Goal: Information Seeking & Learning: Learn about a topic

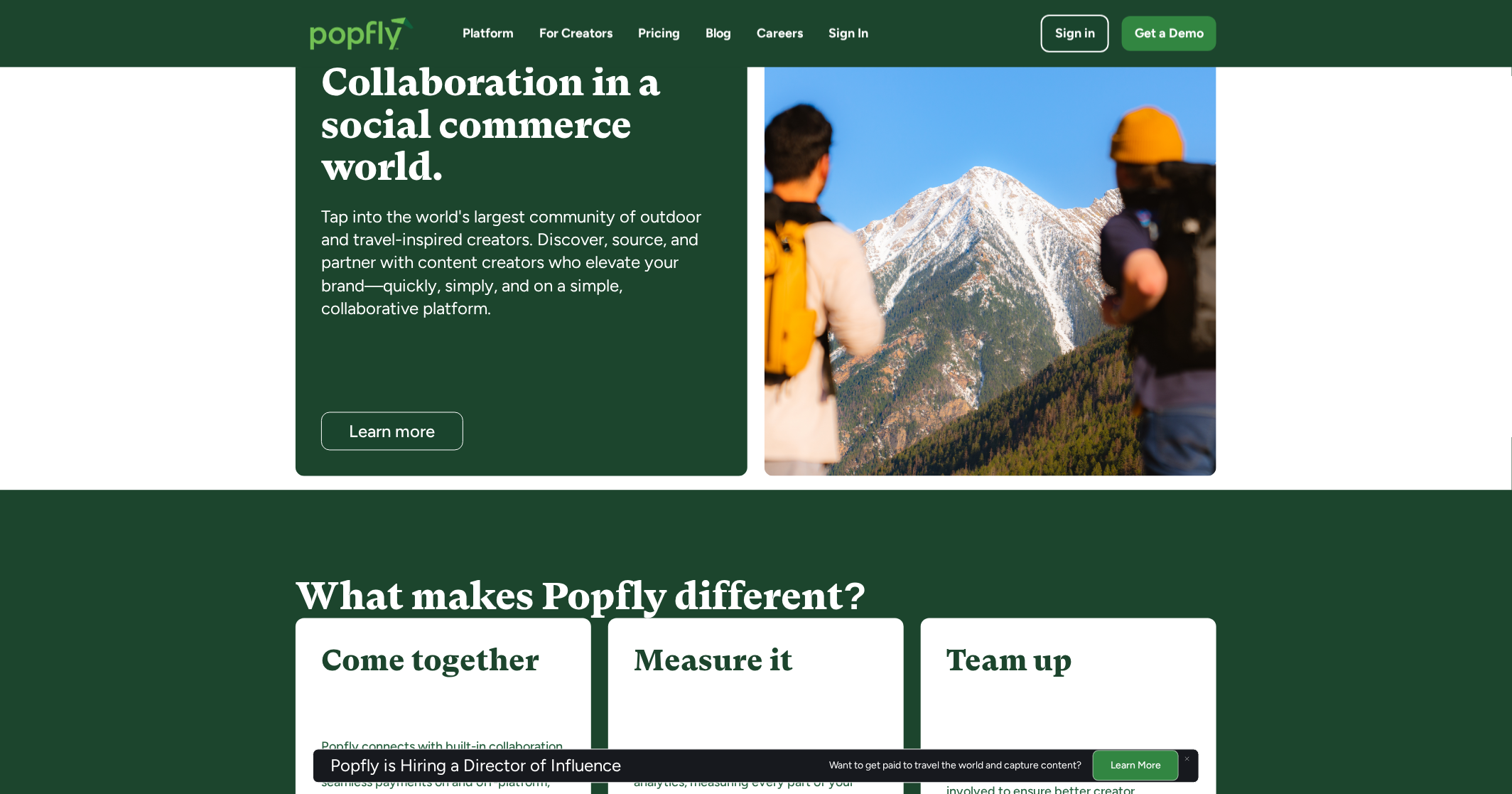
scroll to position [1149, 0]
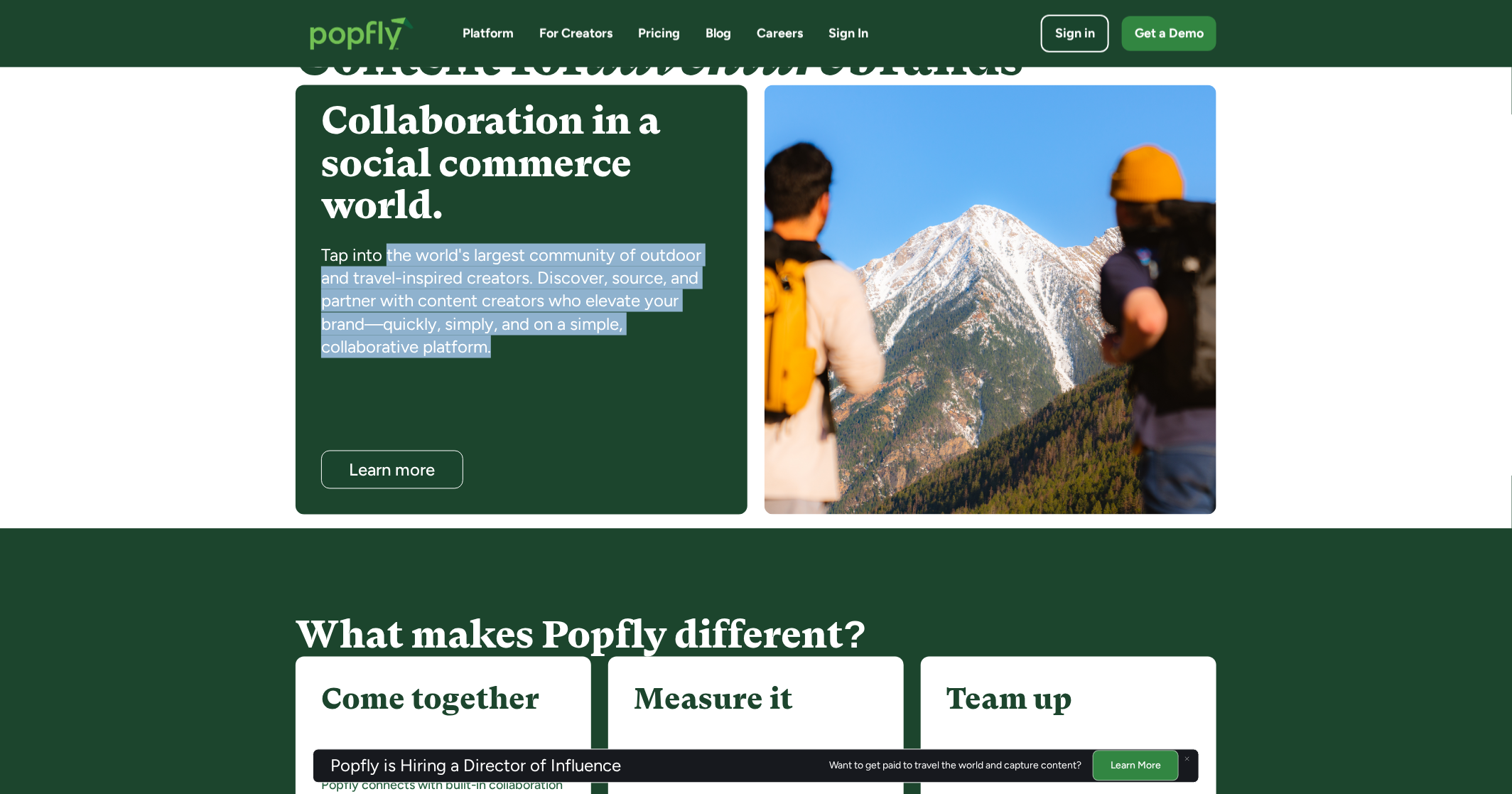
drag, startPoint x: 387, startPoint y: 265, endPoint x: 525, endPoint y: 355, distance: 164.8
click at [525, 355] on div "Tap into the world's largest community of outdoor and travel-inspired creators.…" at bounding box center [521, 301] width 401 height 115
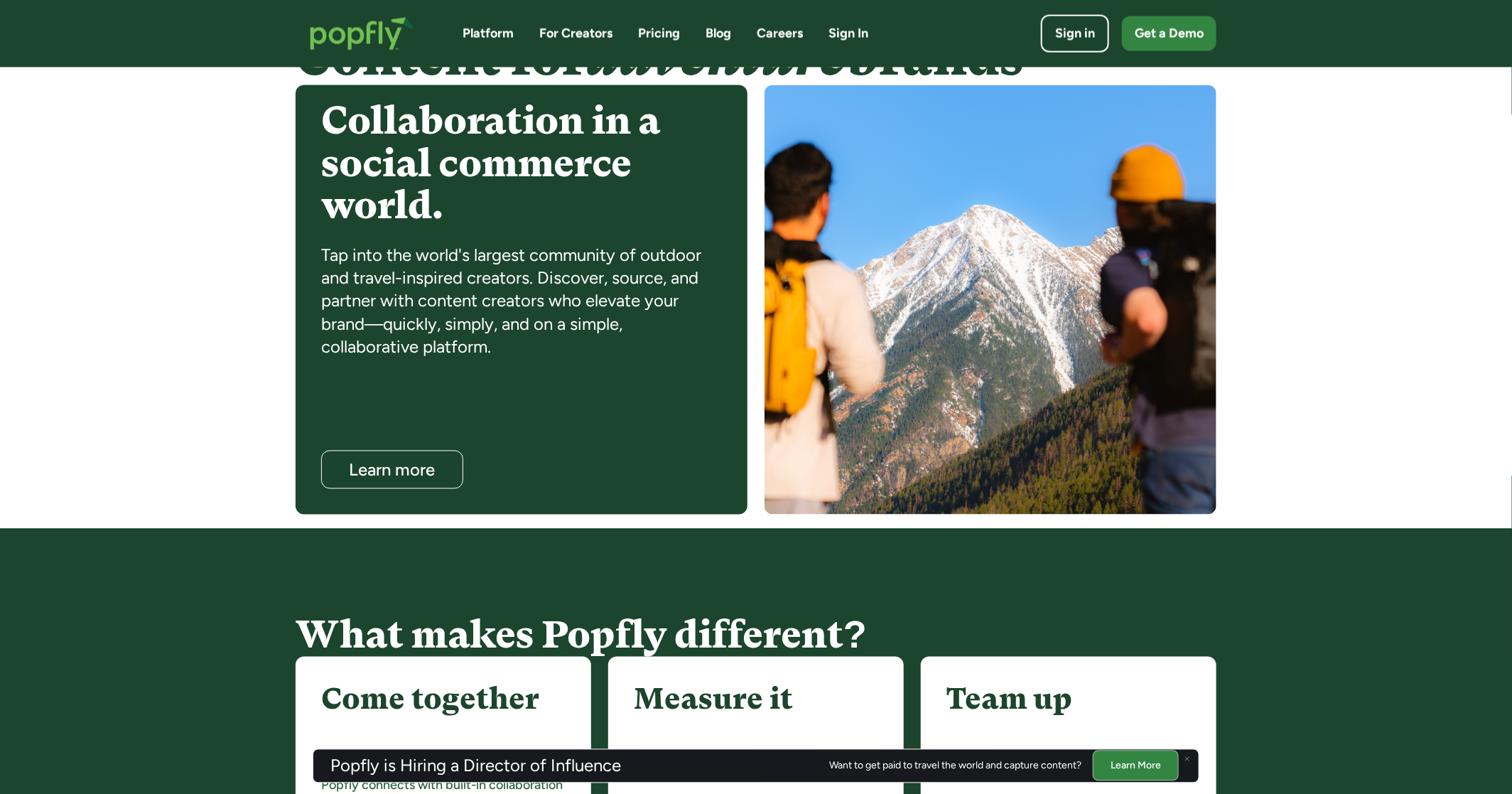
drag, startPoint x: 371, startPoint y: 262, endPoint x: 553, endPoint y: 388, distance: 221.4
click at [553, 388] on div "Collaboration in a social commerce world. Tap into the world's largest communit…" at bounding box center [521, 299] width 452 height 429
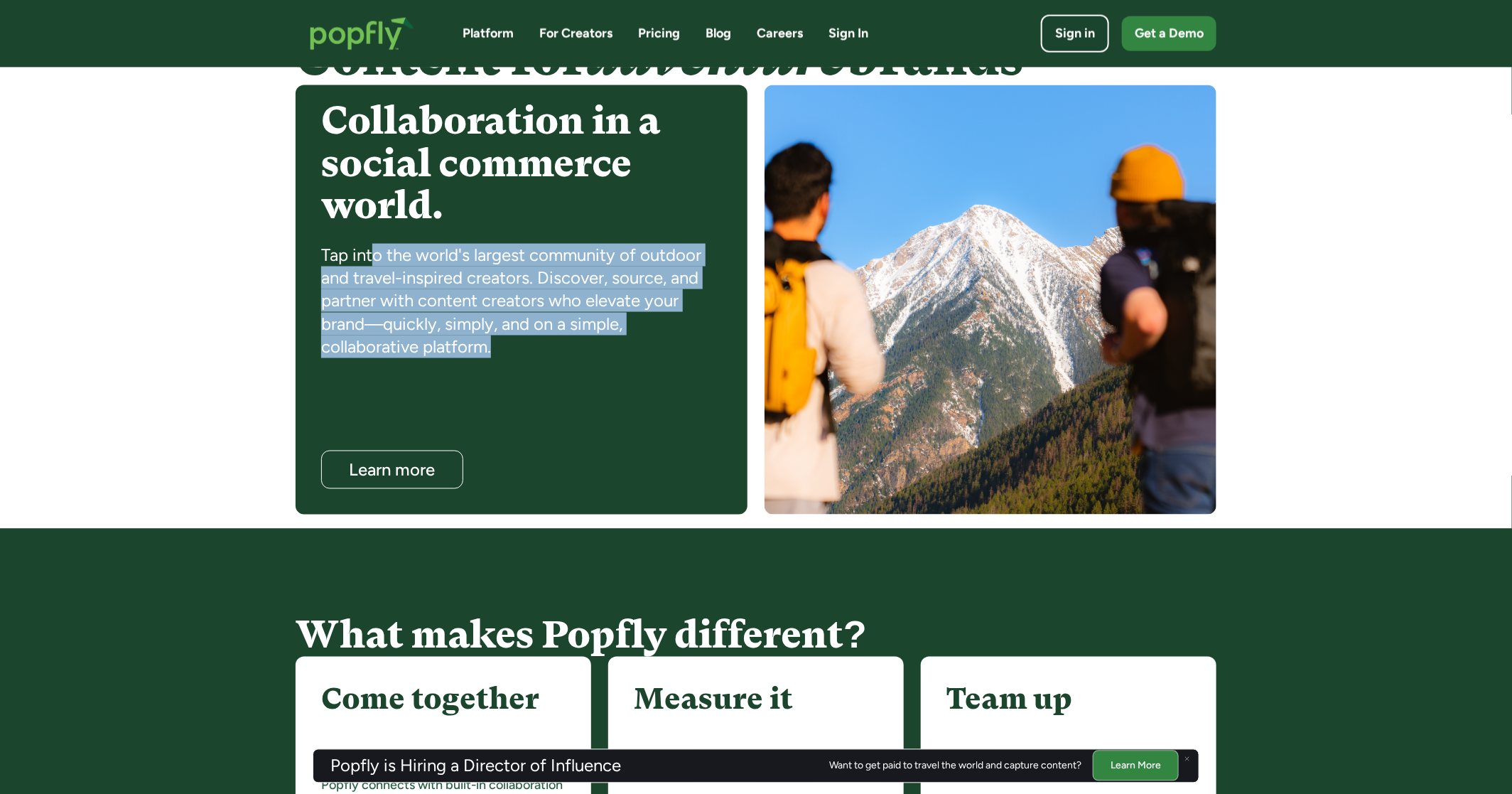
click at [553, 388] on div "Collaboration in a social commerce world. Tap into the world's largest communit…" at bounding box center [521, 299] width 452 height 429
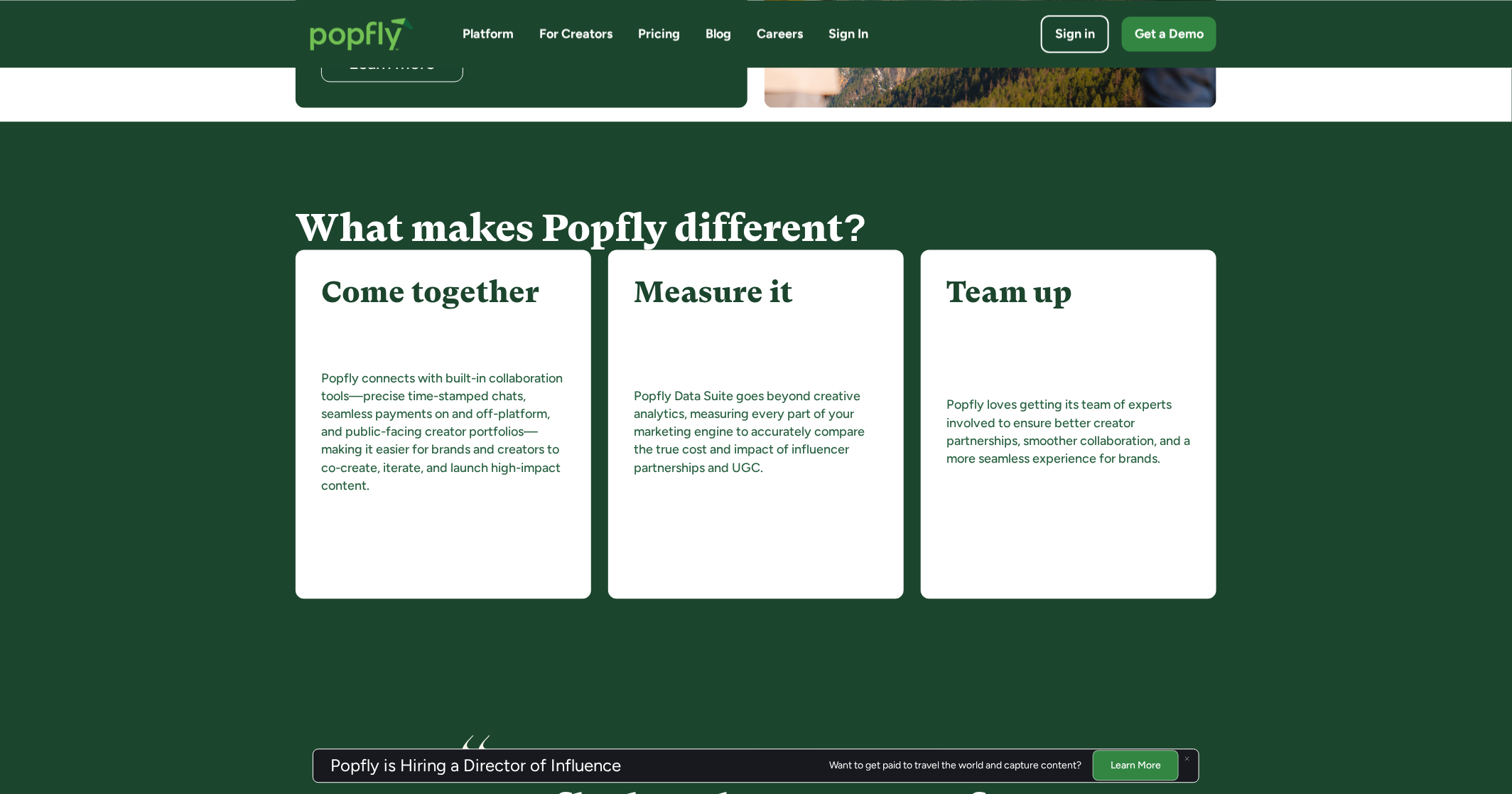
scroll to position [1546, 0]
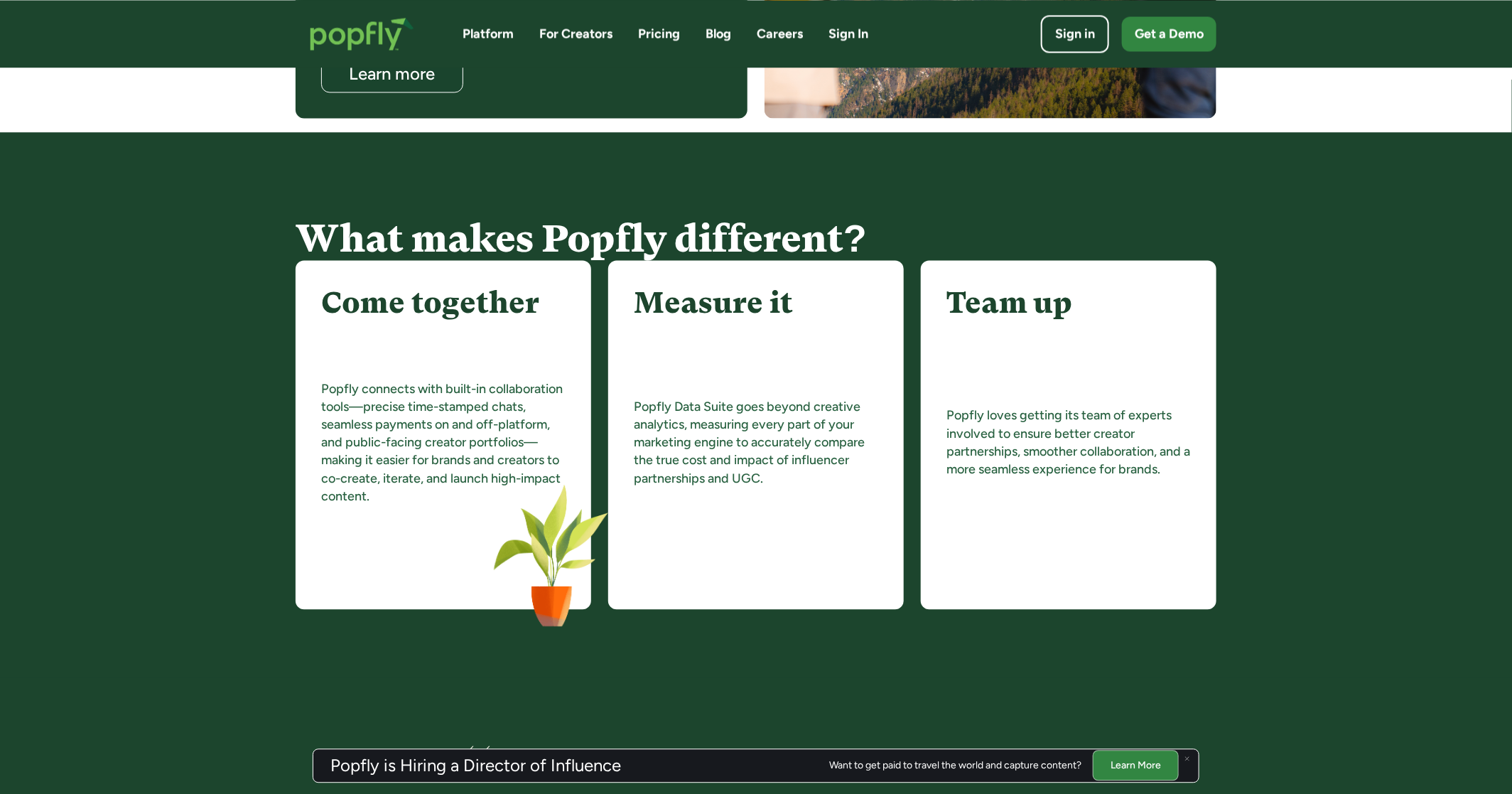
drag, startPoint x: 316, startPoint y: 394, endPoint x: 328, endPoint y: 394, distance: 12.0
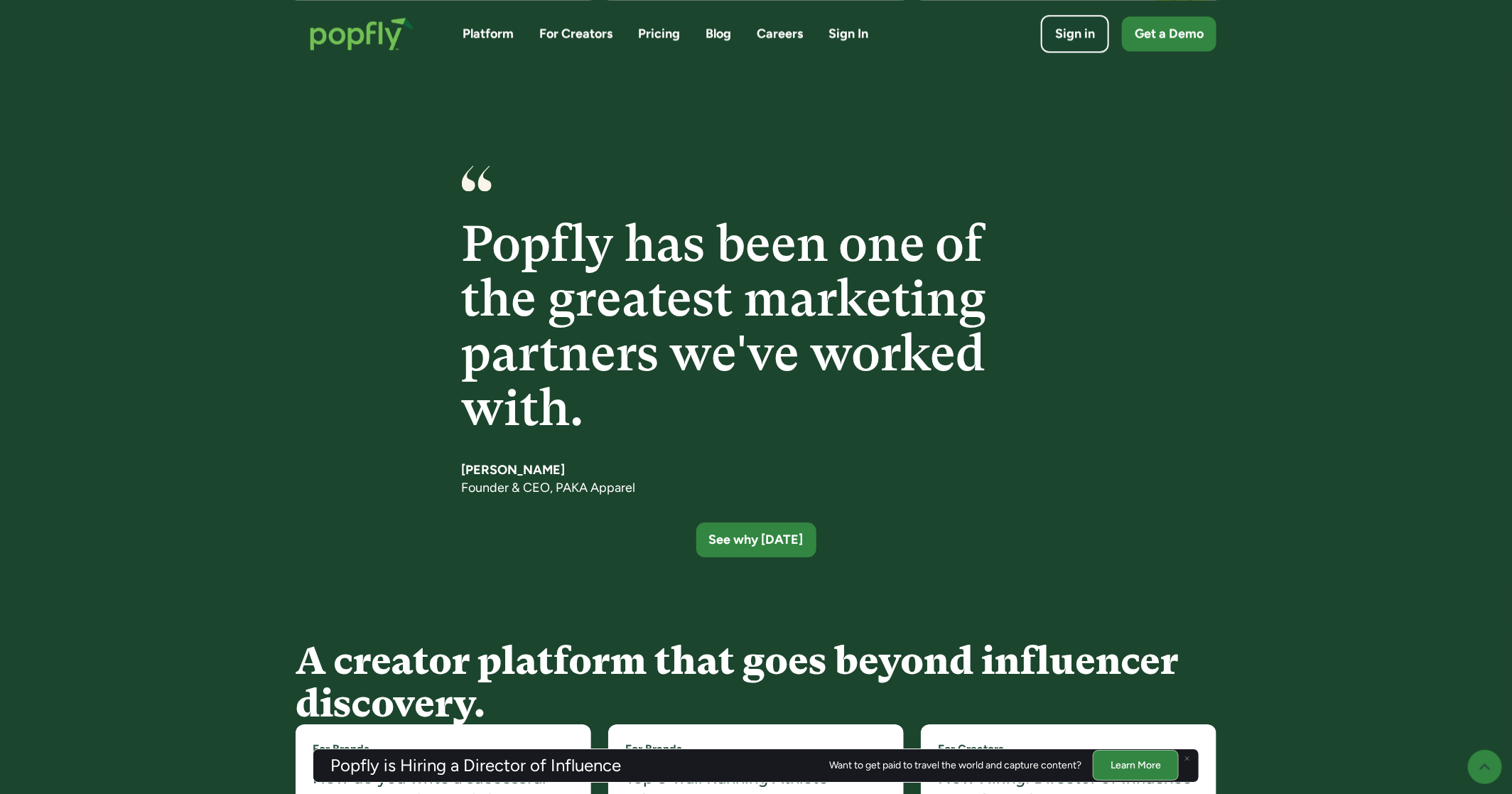
scroll to position [2151, 0]
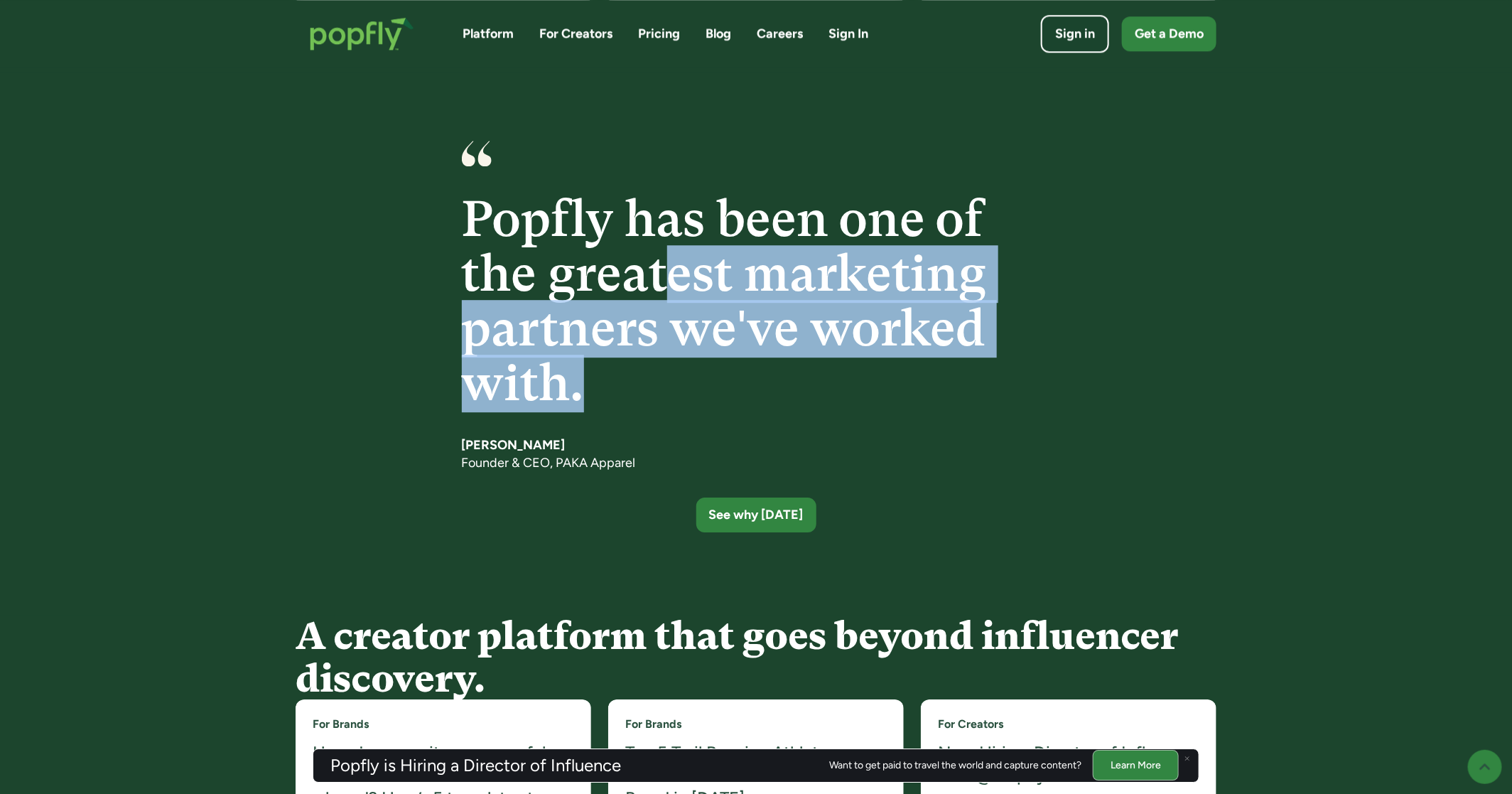
drag, startPoint x: 677, startPoint y: 294, endPoint x: 848, endPoint y: 376, distance: 189.6
click at [848, 376] on h4 "Popfly has been one of the greatest marketing partners we've worked with." at bounding box center [756, 301] width 589 height 219
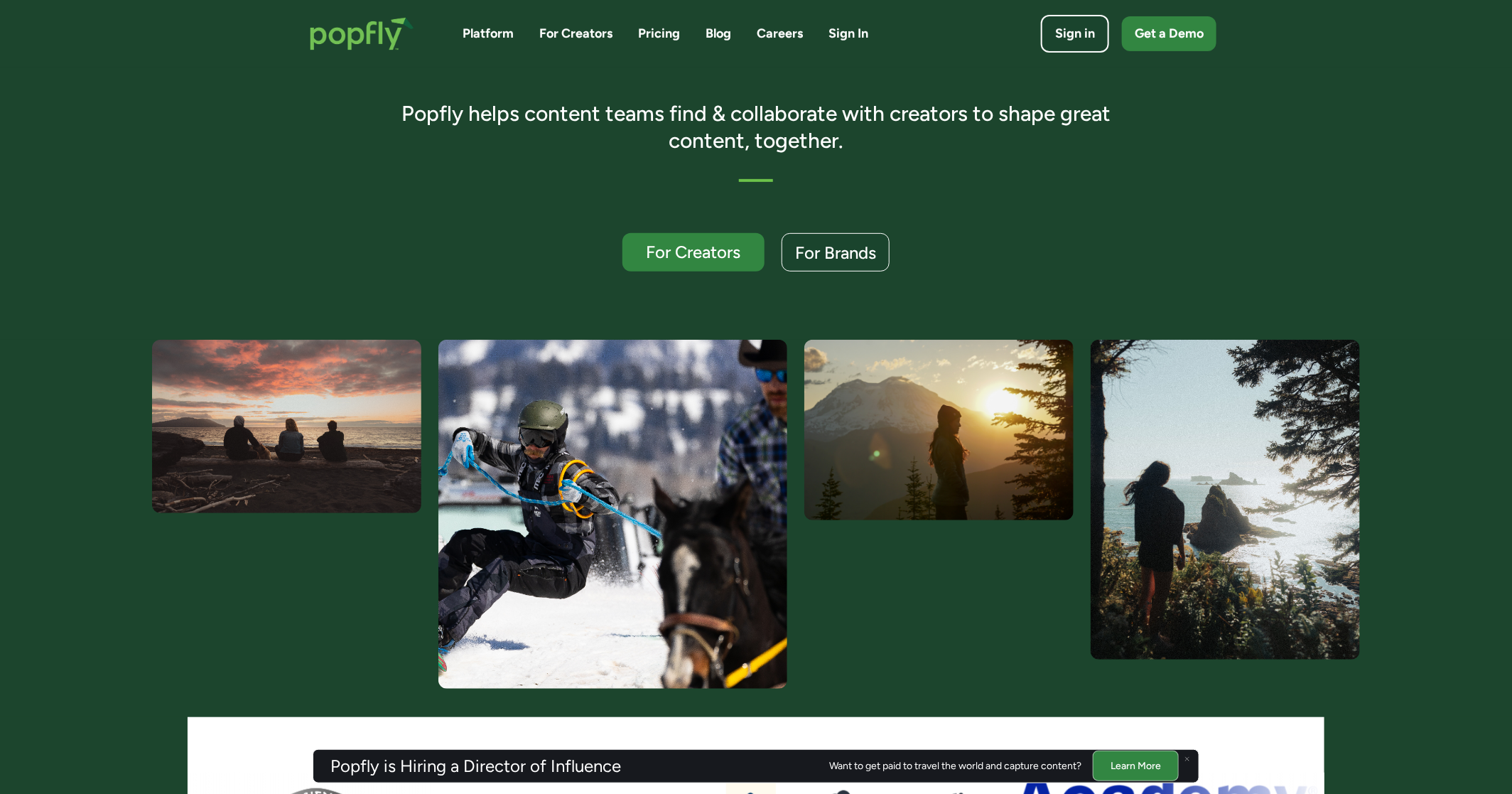
scroll to position [0, 0]
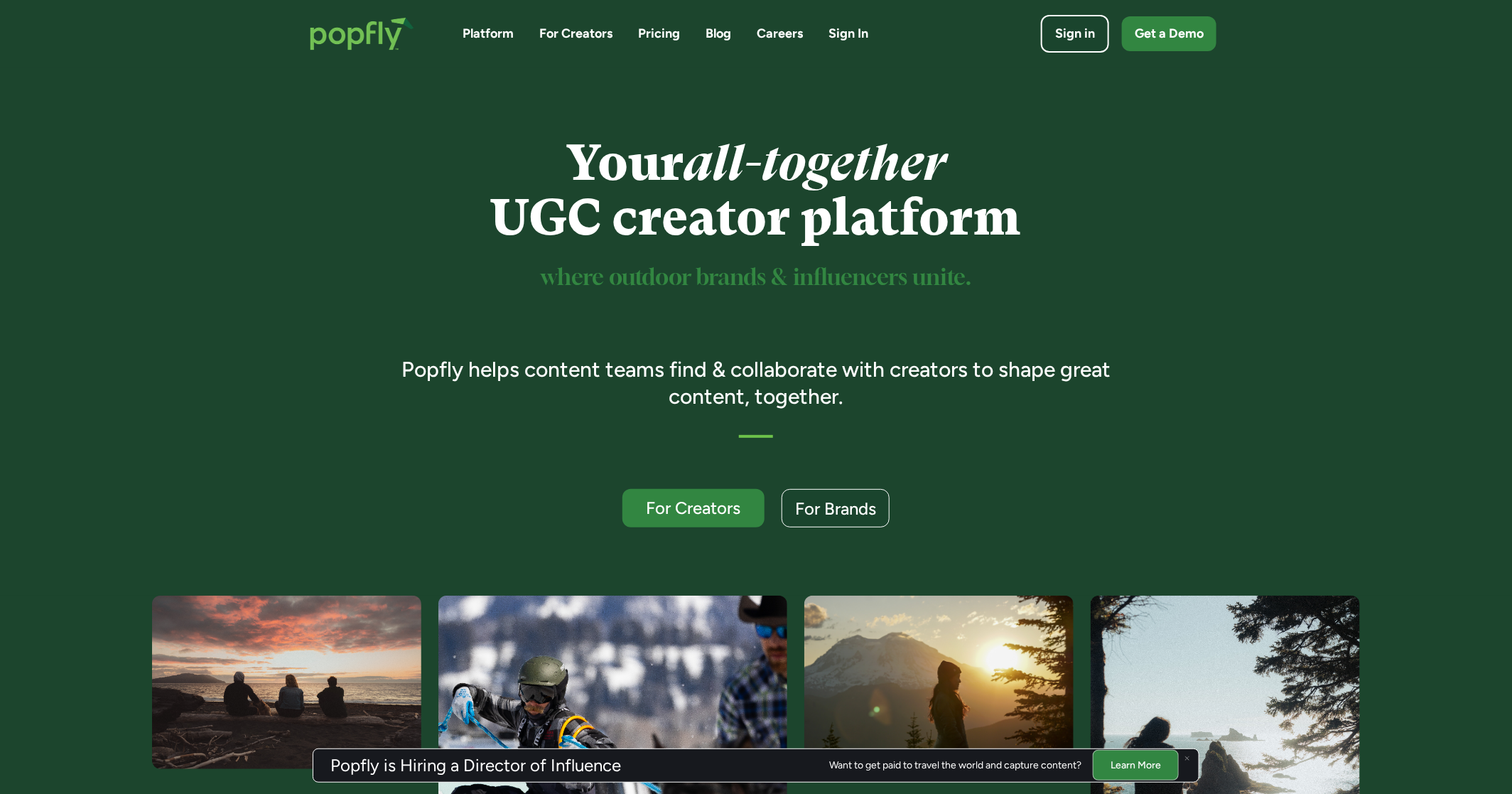
click at [475, 34] on link "Platform" at bounding box center [487, 34] width 51 height 18
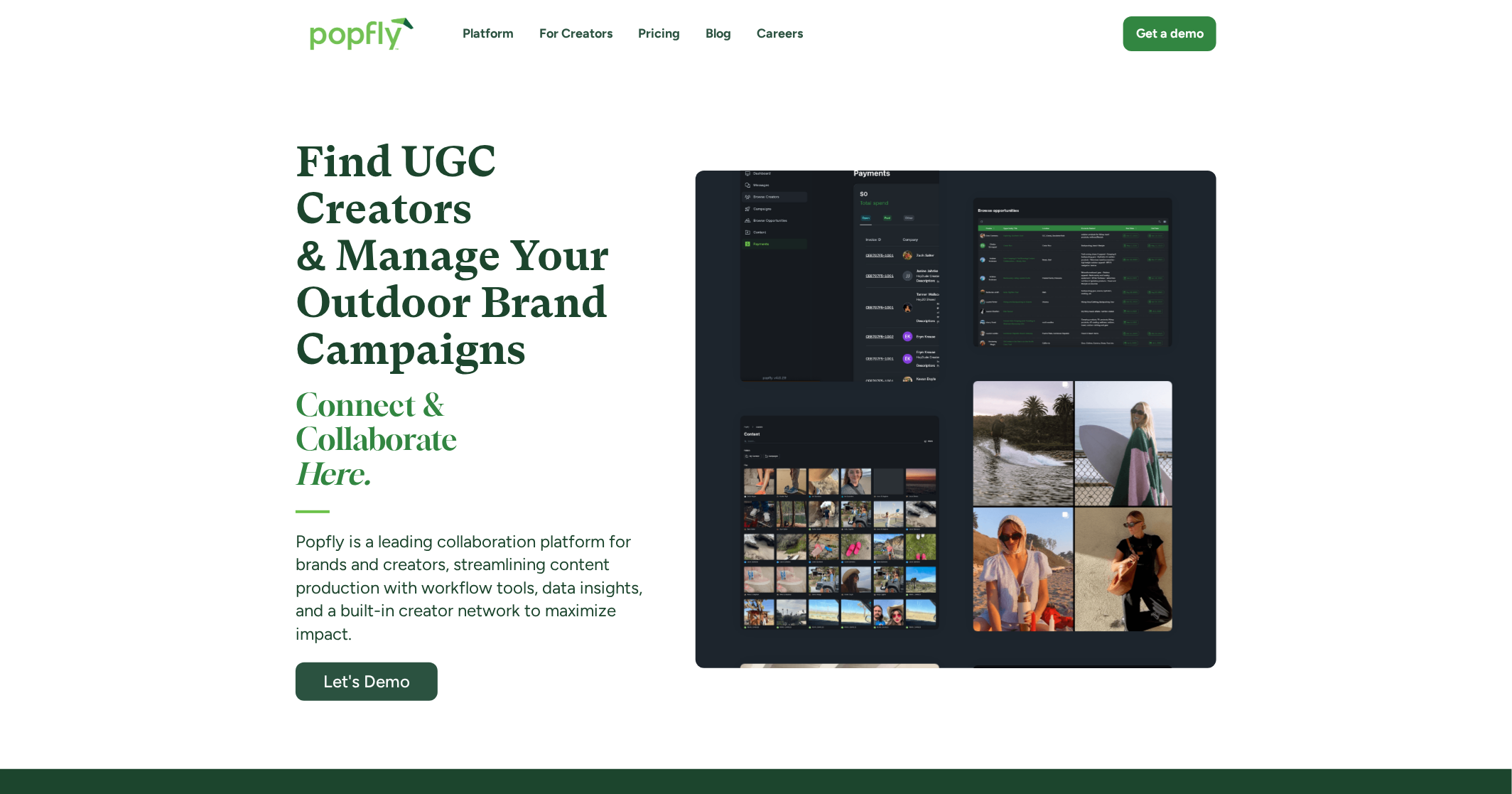
drag, startPoint x: 336, startPoint y: 249, endPoint x: 444, endPoint y: 351, distance: 148.6
click at [443, 348] on strong "Find UGC Creators & Manage Your Outdoor Brand Campaigns" at bounding box center [452, 256] width 313 height 237
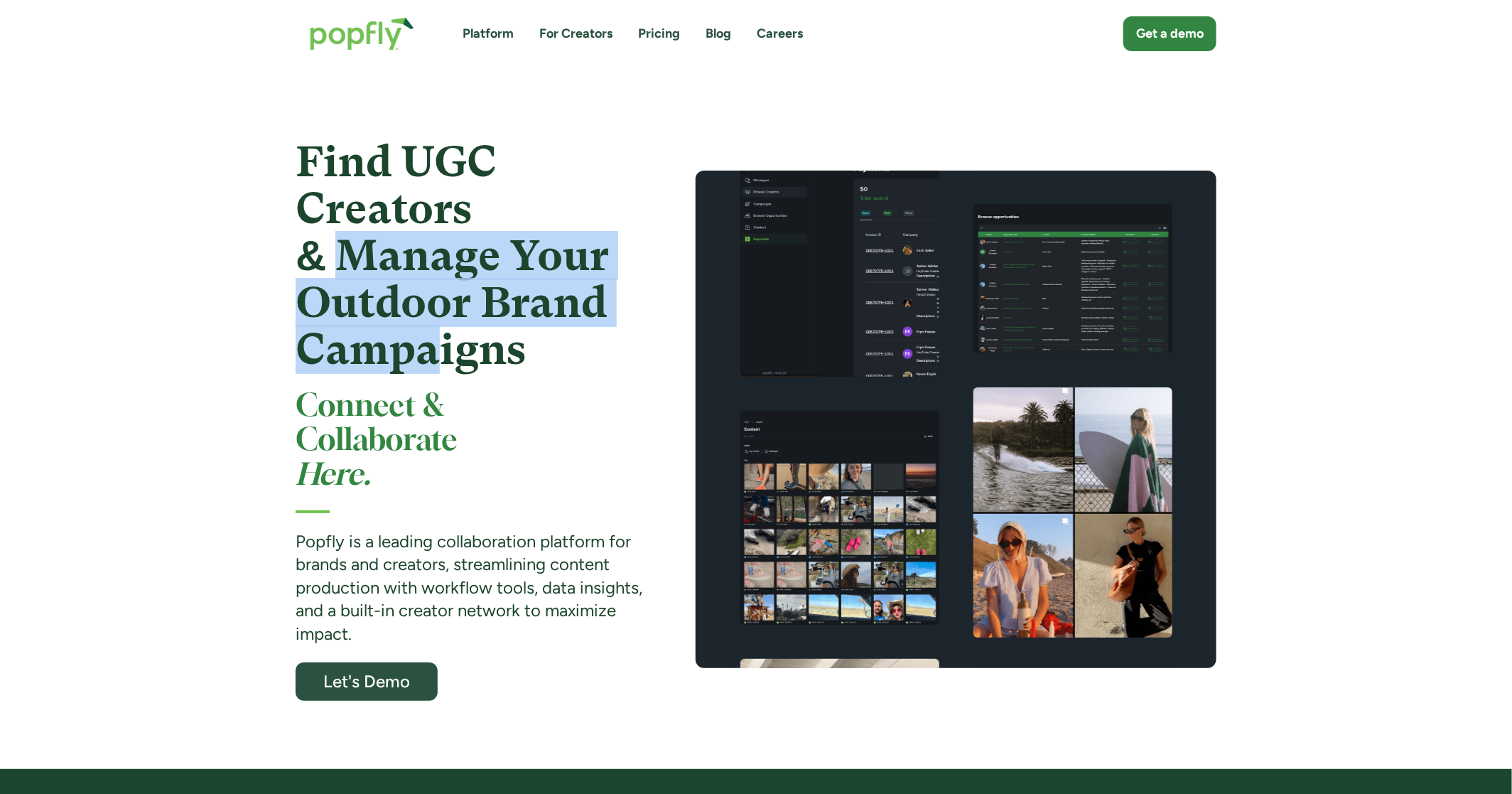
click at [444, 351] on strong "Find UGC Creators & Manage Your Outdoor Brand Campaigns" at bounding box center [452, 256] width 313 height 237
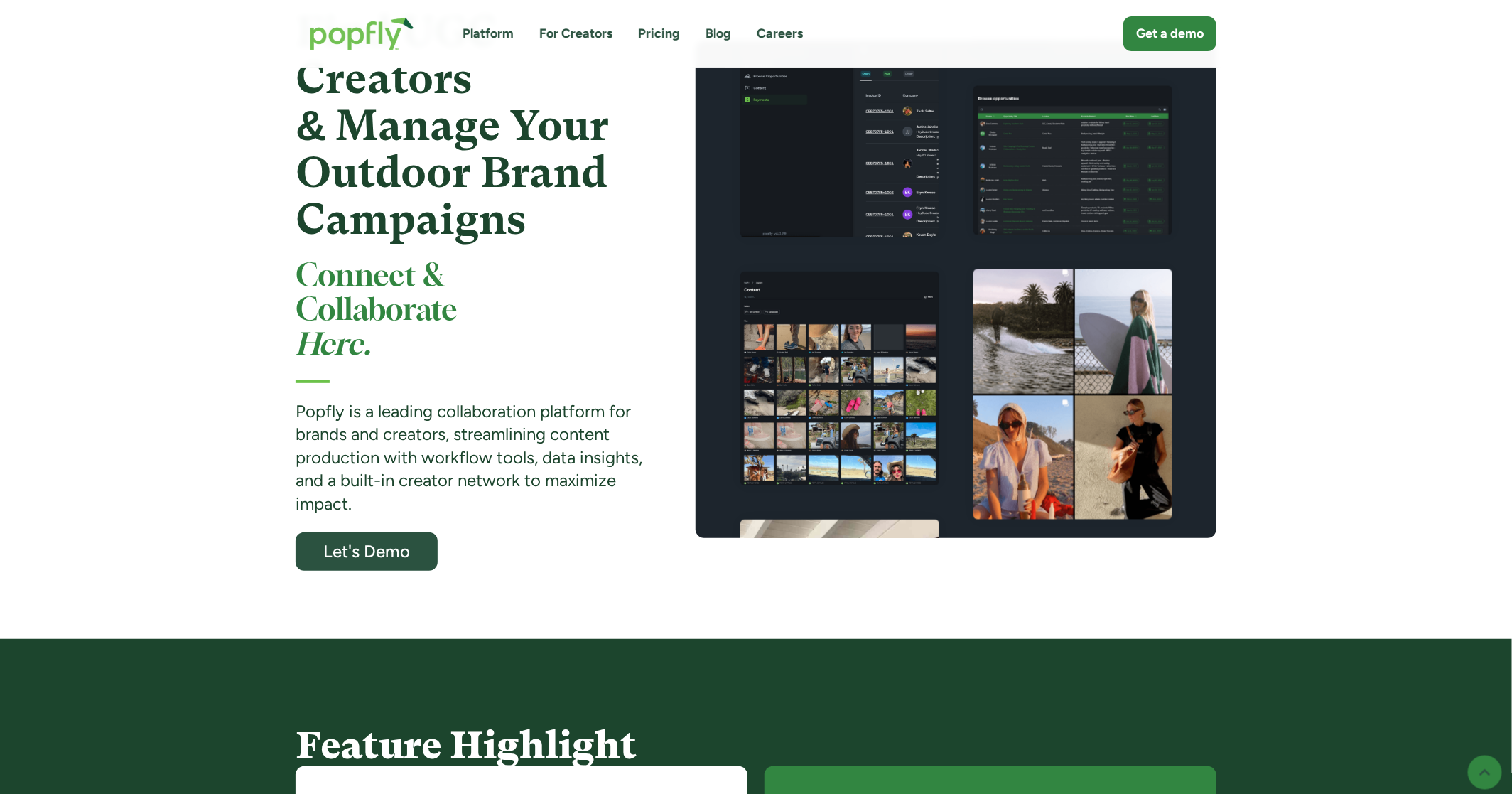
scroll to position [134, 0]
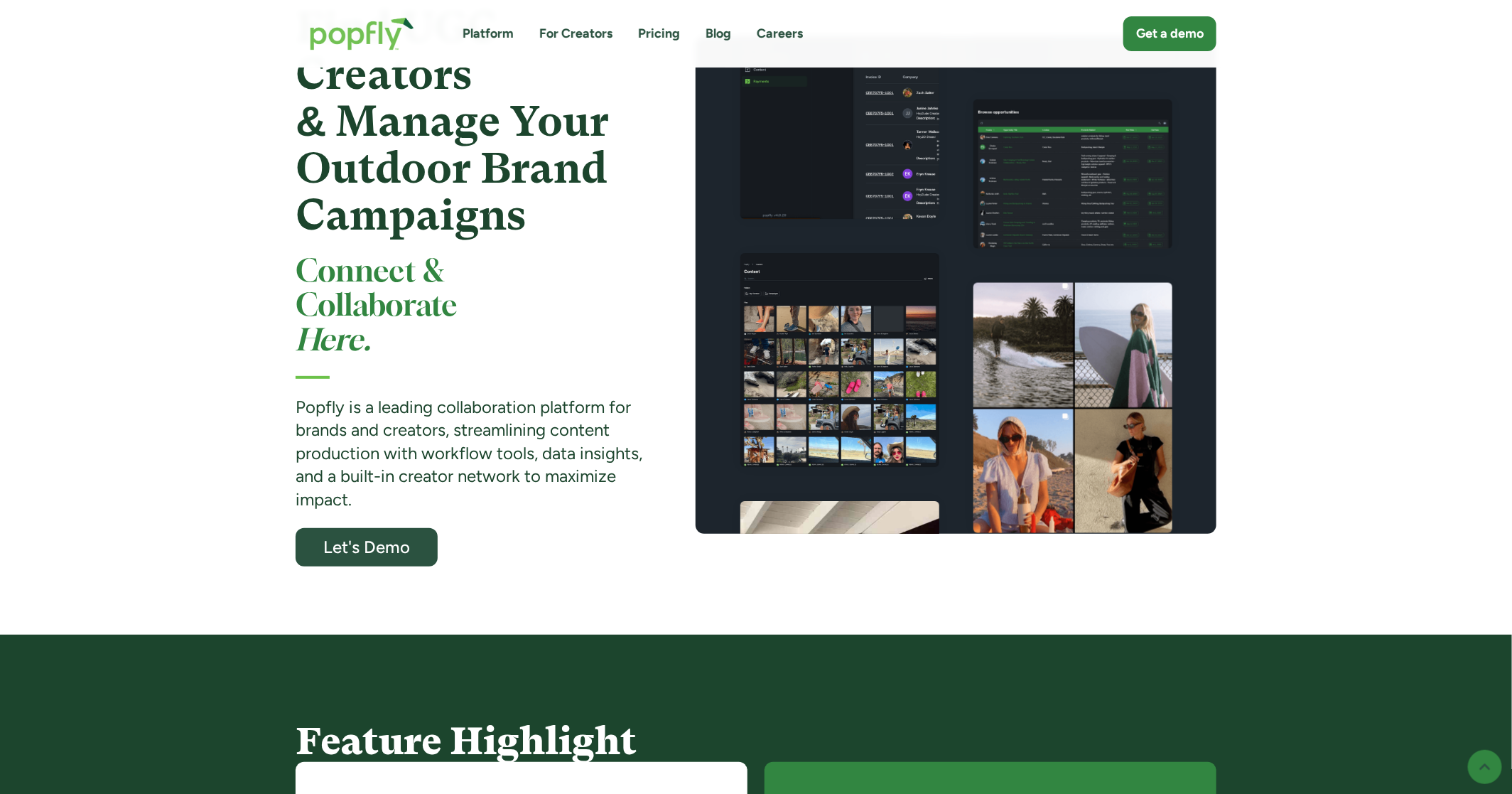
drag, startPoint x: 320, startPoint y: 404, endPoint x: 534, endPoint y: 488, distance: 229.9
click at [534, 488] on div "Popfly is a leading collaboration platform for brands and creators, streamlinin…" at bounding box center [470, 454] width 349 height 115
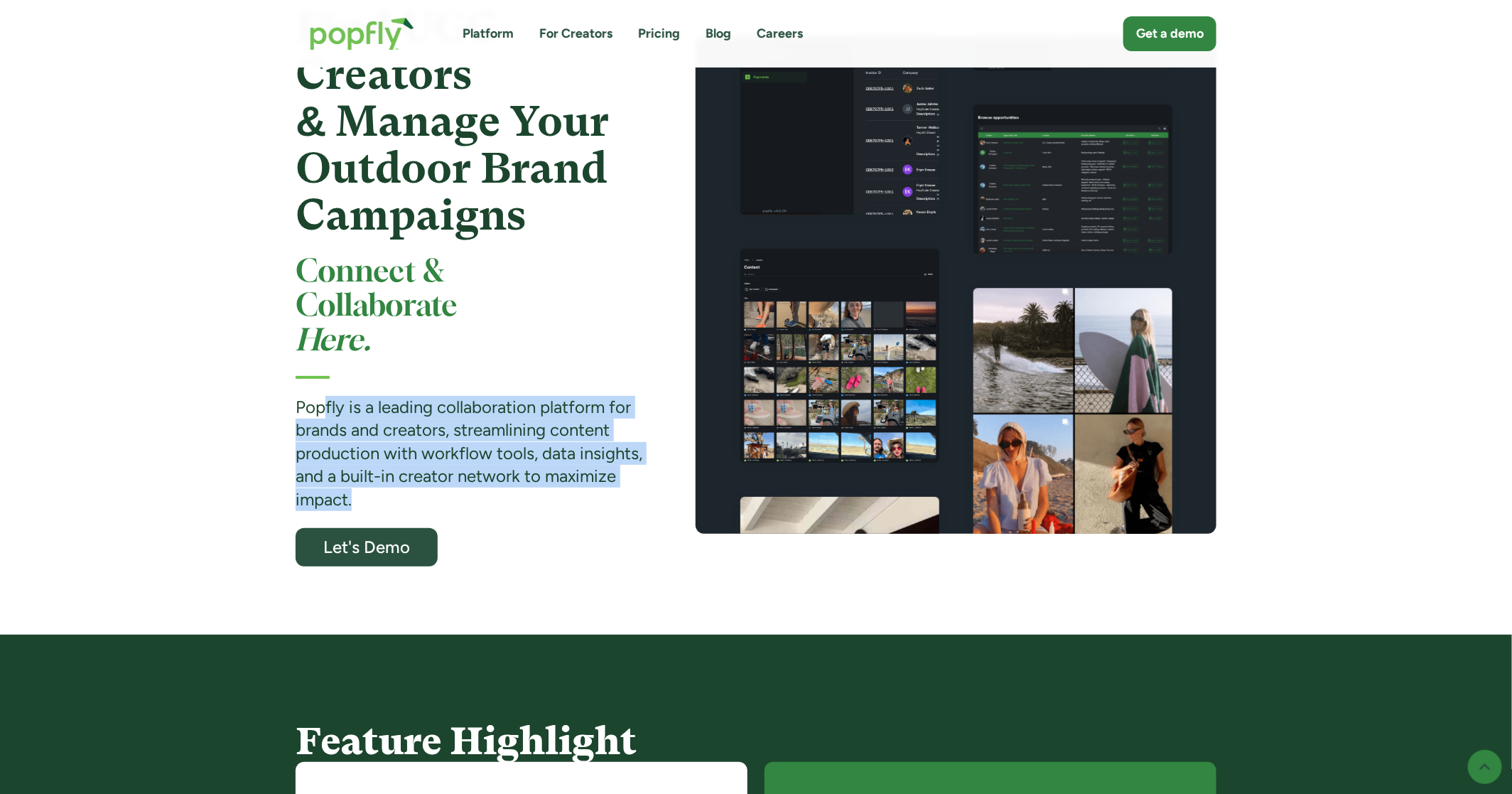
click at [534, 488] on div "Popfly is a leading collaboration platform for brands and creators, streamlinin…" at bounding box center [470, 454] width 349 height 115
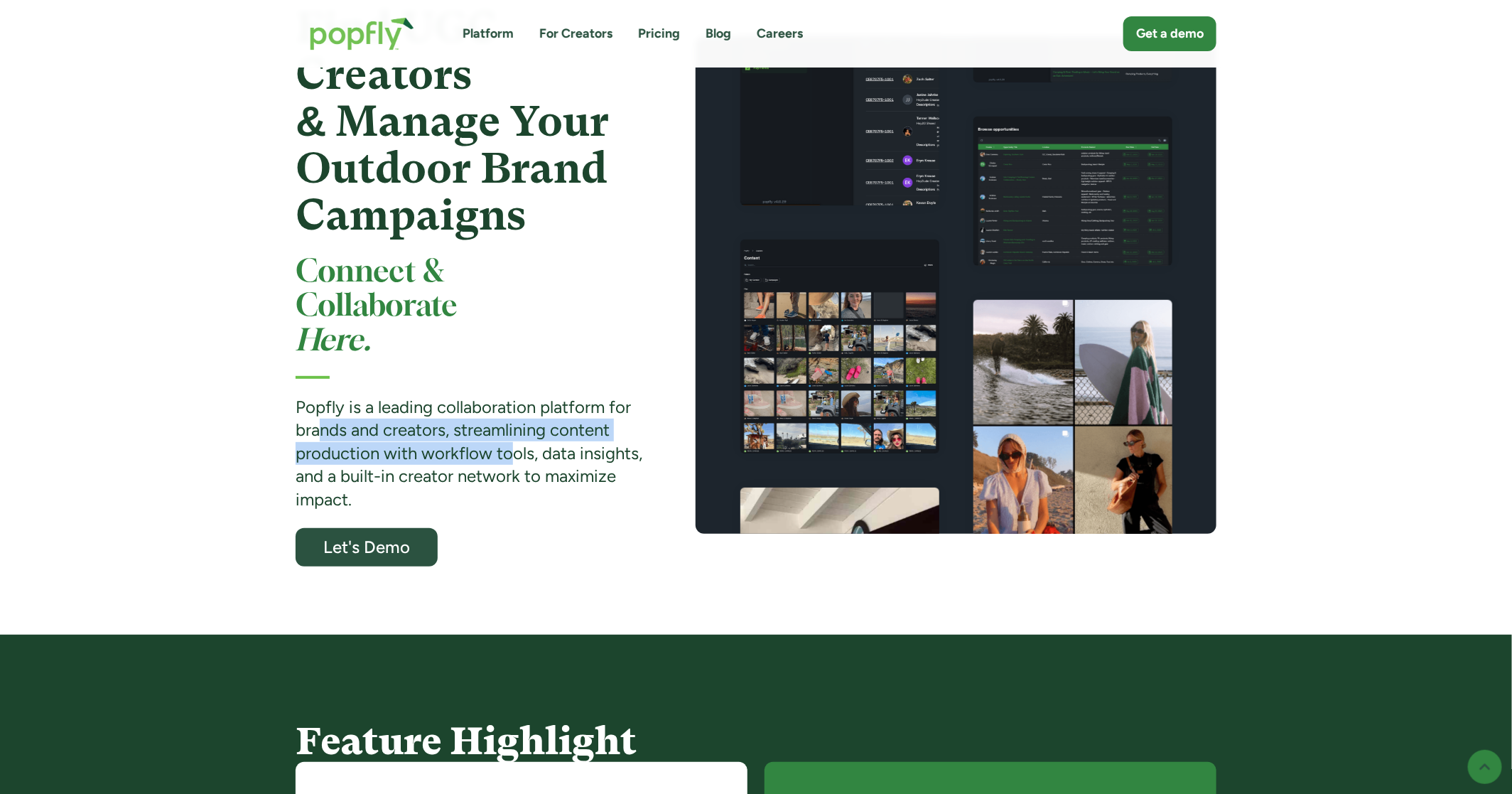
drag, startPoint x: 324, startPoint y: 424, endPoint x: 538, endPoint y: 461, distance: 217.2
click at [535, 461] on strong "Popfly is a leading collaboration platform for brands and creators, streamlinin…" at bounding box center [469, 453] width 346 height 113
click at [538, 461] on strong "Popfly is a leading collaboration platform for brands and creators, streamlinin…" at bounding box center [469, 453] width 346 height 113
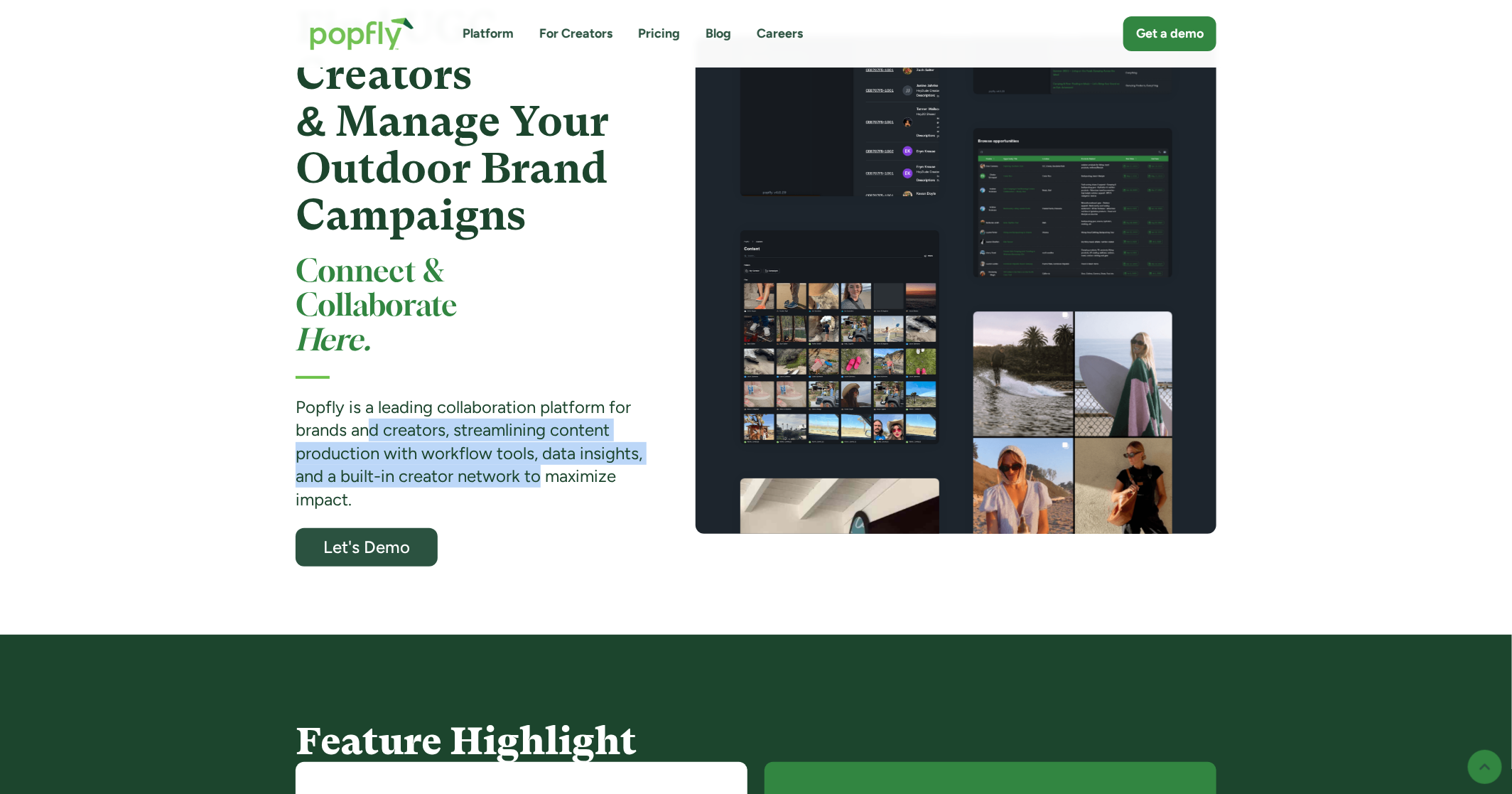
drag, startPoint x: 369, startPoint y: 423, endPoint x: 538, endPoint y: 481, distance: 178.7
click at [538, 481] on strong "Popfly is a leading collaboration platform for brands and creators, streamlinin…" at bounding box center [469, 453] width 346 height 113
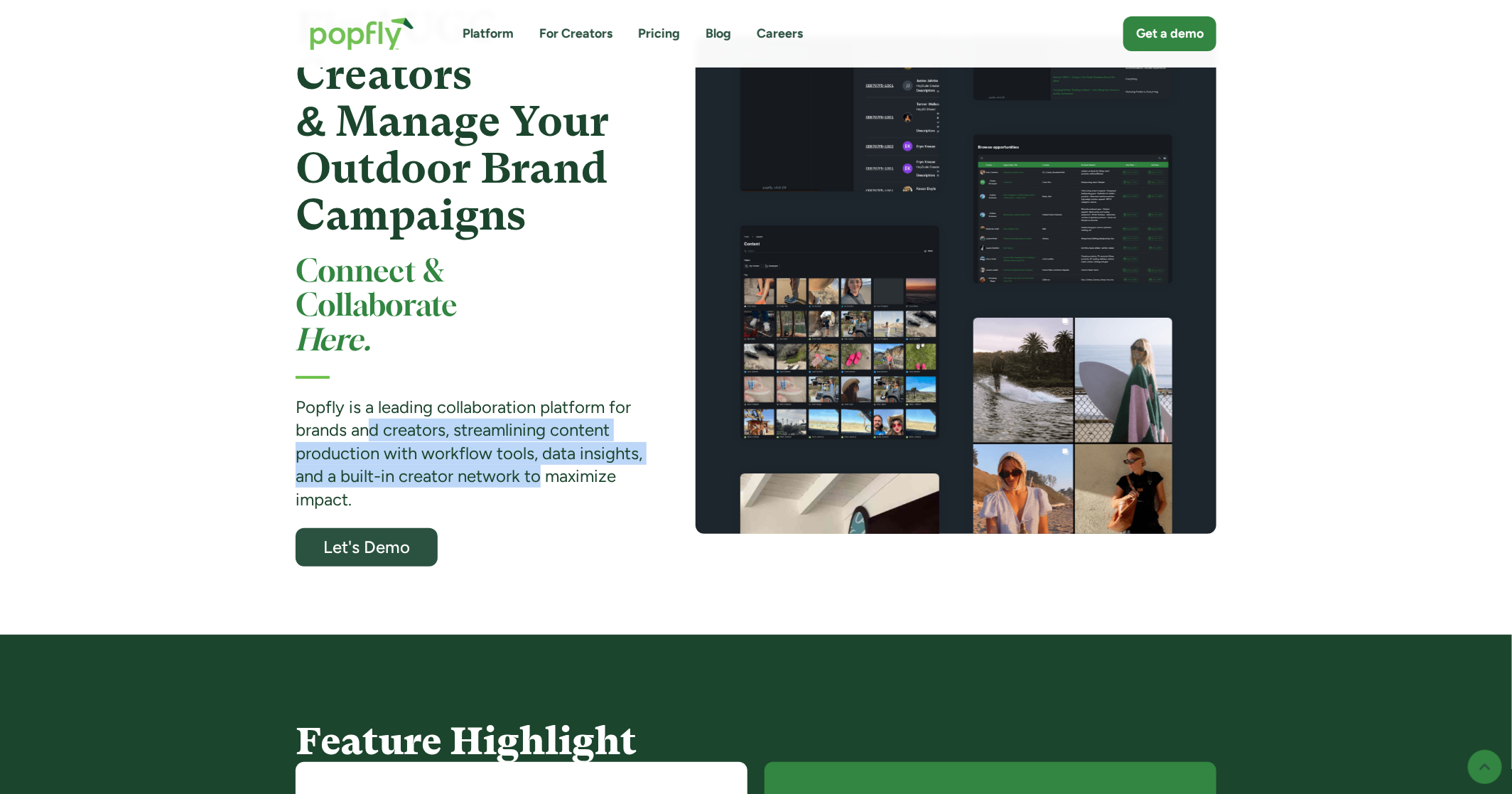
click at [538, 481] on strong "Popfly is a leading collaboration platform for brands and creators, streamlinin…" at bounding box center [469, 453] width 346 height 113
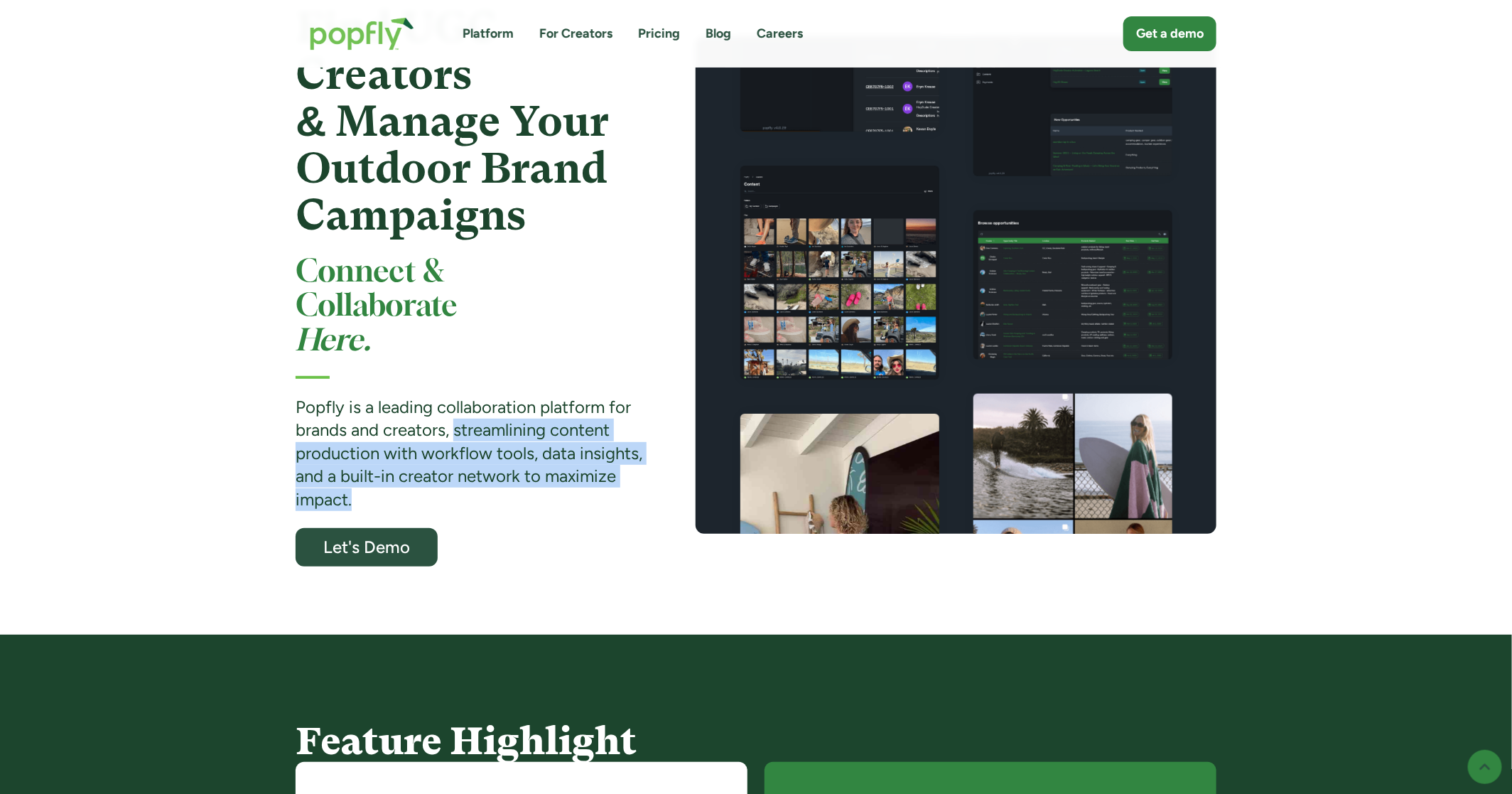
drag, startPoint x: 456, startPoint y: 430, endPoint x: 633, endPoint y: 500, distance: 190.3
click at [633, 500] on div "Popfly is a leading collaboration platform for brands and creators, streamlinin…" at bounding box center [470, 454] width 349 height 115
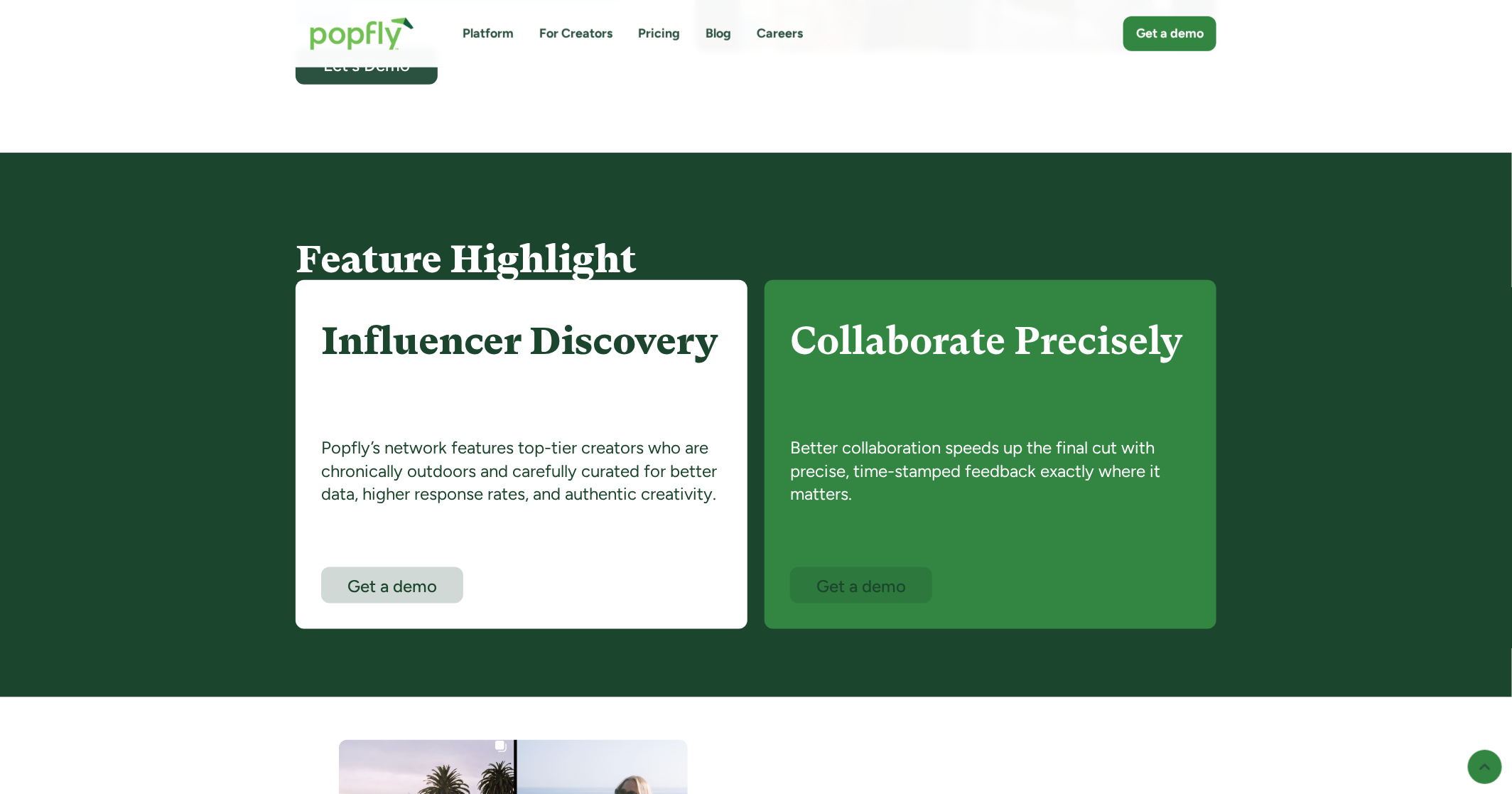
scroll to position [623, 0]
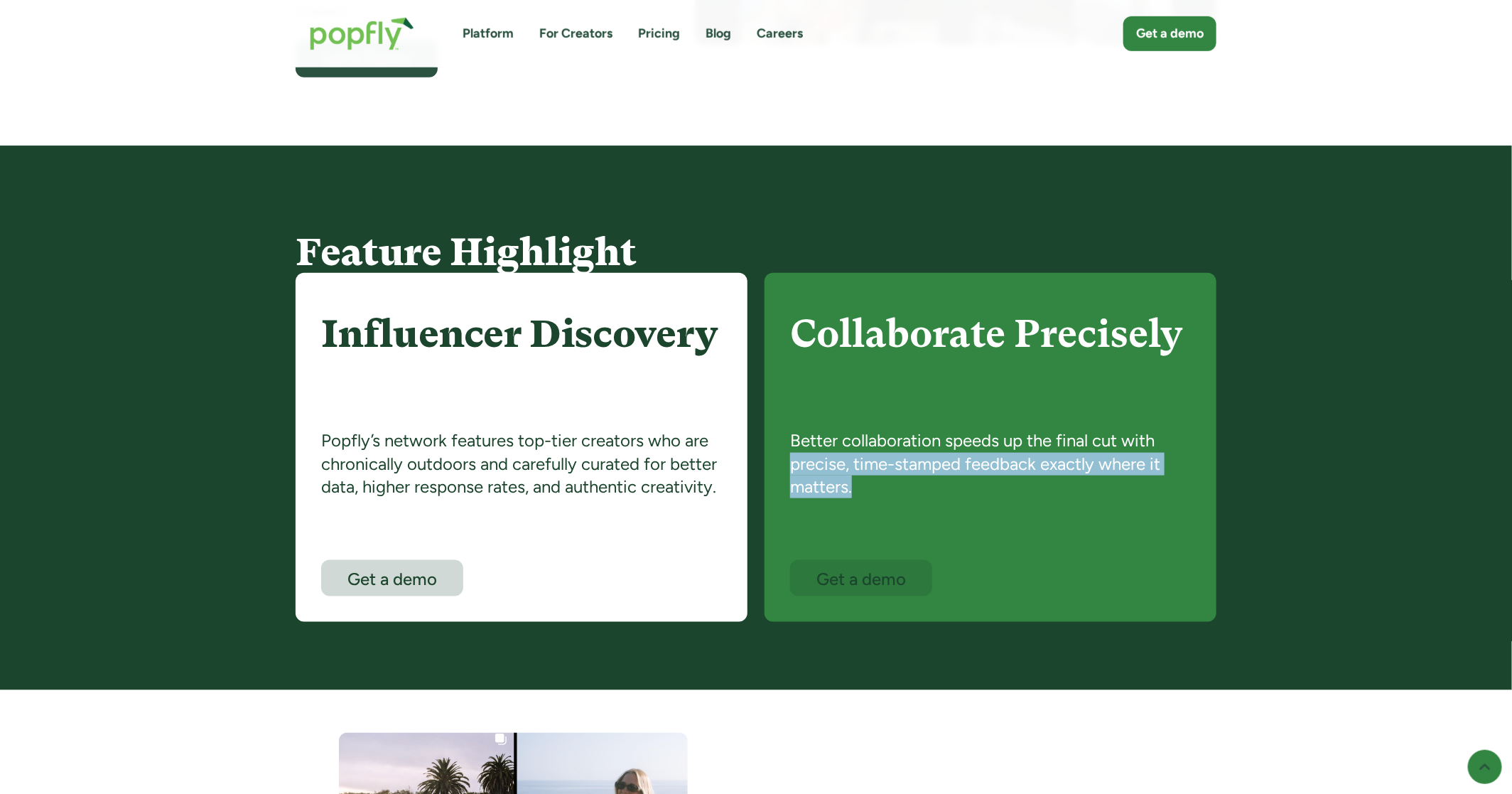
drag, startPoint x: 793, startPoint y: 453, endPoint x: 916, endPoint y: 503, distance: 132.8
click at [916, 505] on div "Better collaboration speeds up the final cut with precise, time-stamped feedbac…" at bounding box center [990, 494] width 401 height 130
click at [916, 503] on div "Better collaboration speeds up the final cut with precise, time-stamped feedbac…" at bounding box center [990, 494] width 401 height 130
drag, startPoint x: 814, startPoint y: 441, endPoint x: 913, endPoint y: 499, distance: 114.7
click at [913, 499] on div "Better collaboration speeds up the final cut with precise, time-stamped feedbac…" at bounding box center [990, 494] width 401 height 130
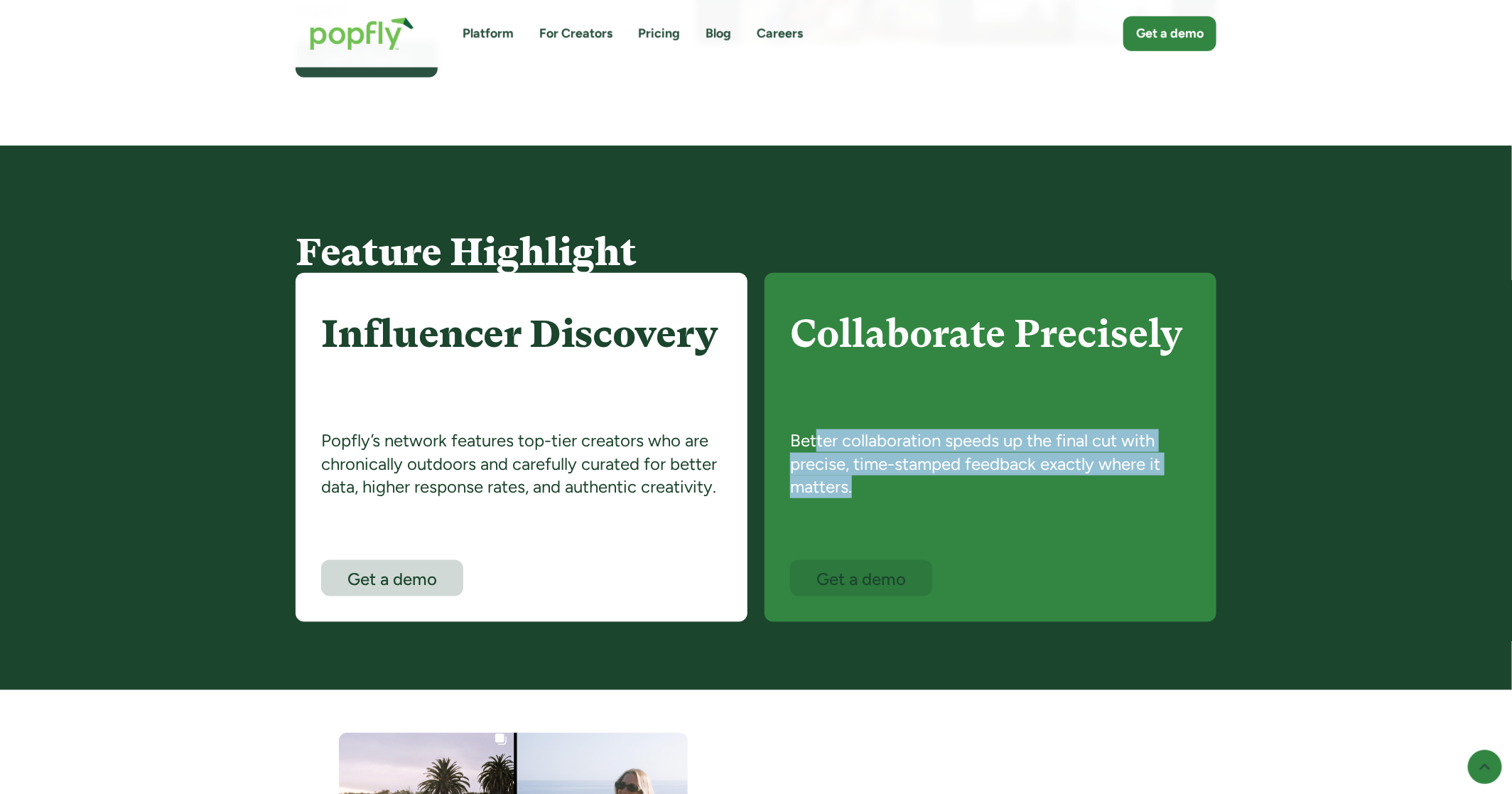
click at [913, 499] on div "Better collaboration speeds up the final cut with precise, time-stamped feedbac…" at bounding box center [990, 494] width 401 height 130
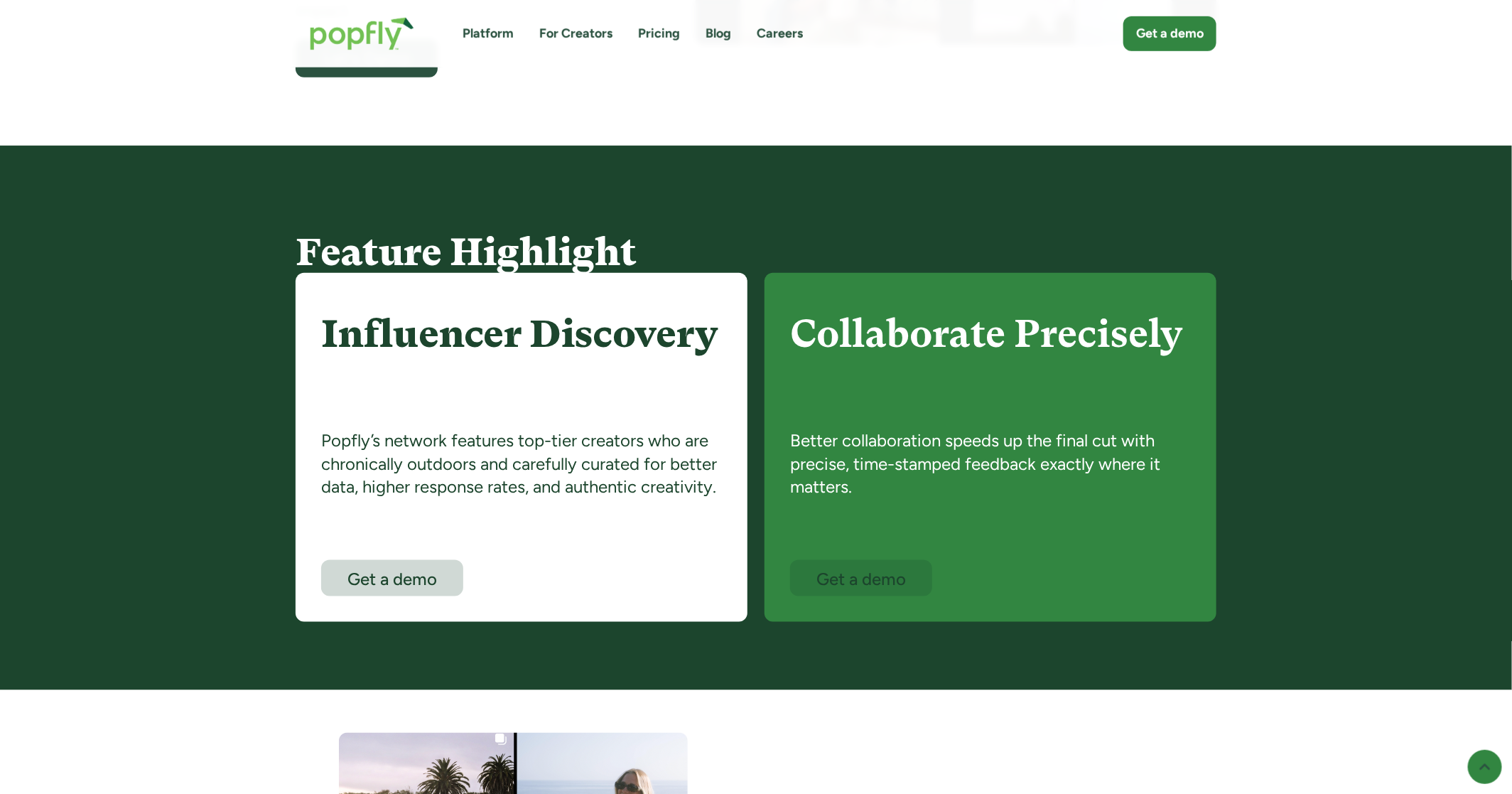
drag, startPoint x: 844, startPoint y: 450, endPoint x: 935, endPoint y: 479, distance: 95.5
click at [929, 477] on div "Better collaboration speeds up the final cut with precise, time-stamped feedbac…" at bounding box center [990, 494] width 401 height 130
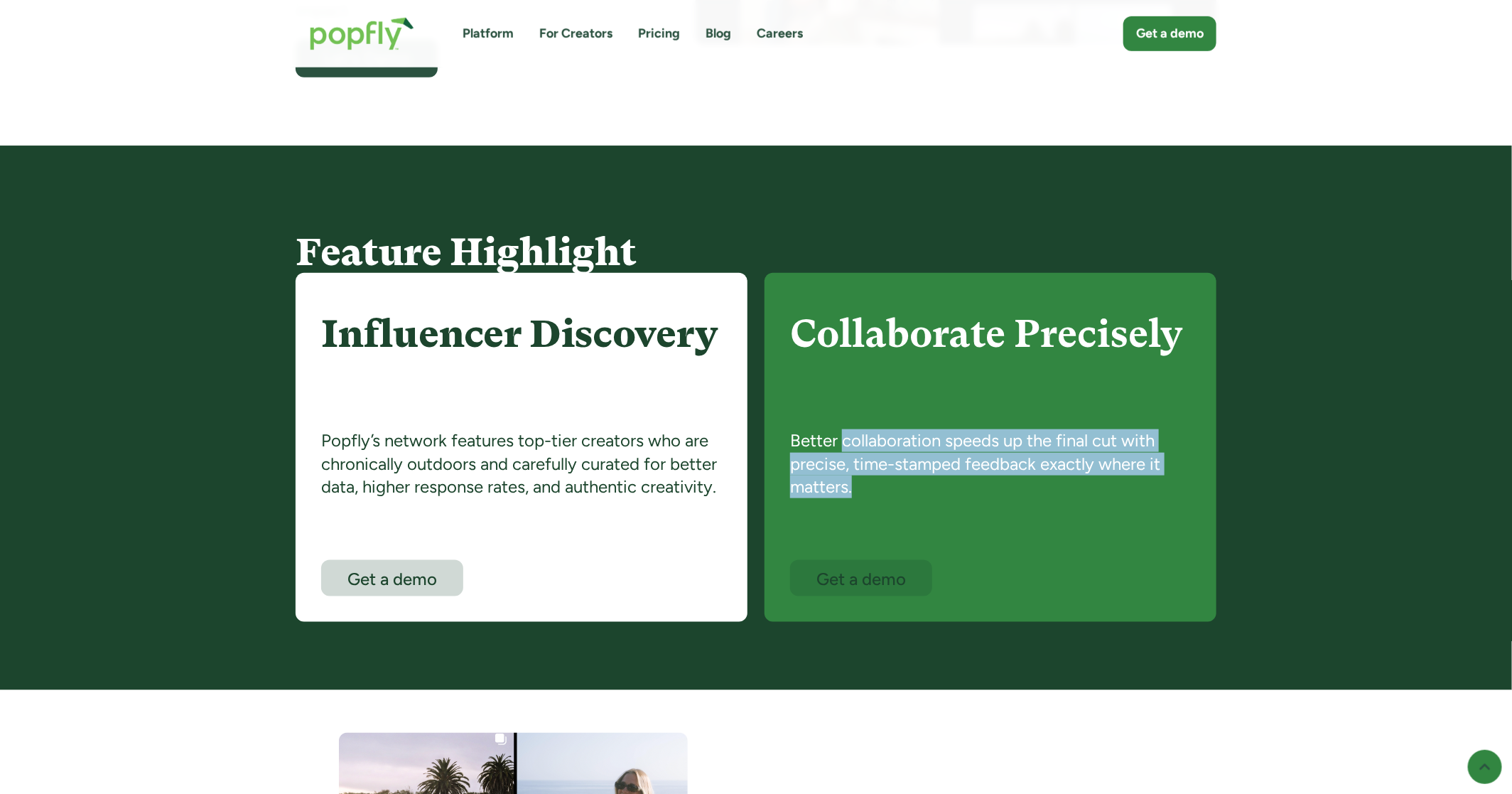
click at [935, 479] on div "Better collaboration speeds up the final cut with precise, time-stamped feedbac…" at bounding box center [990, 494] width 401 height 130
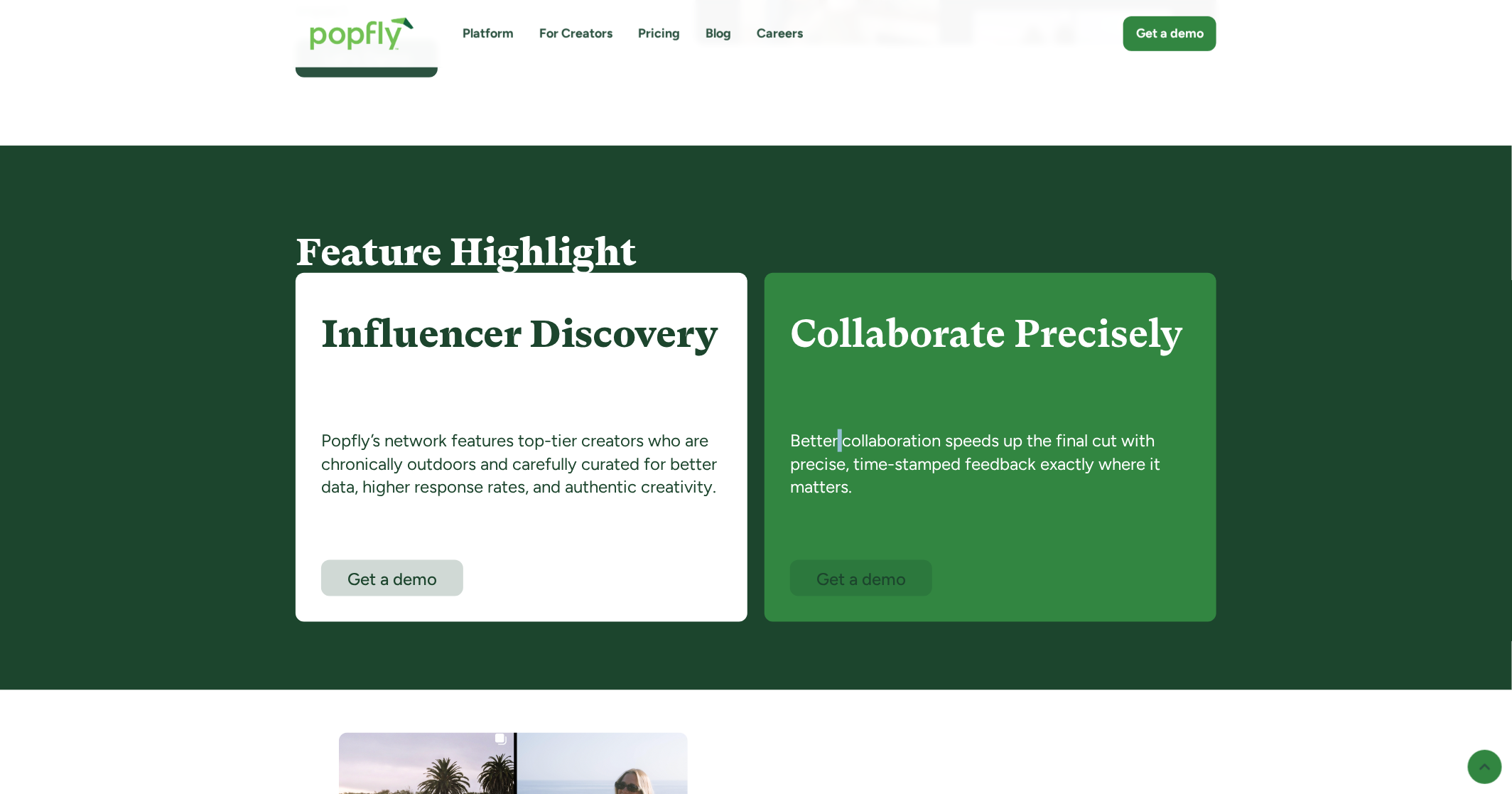
drag, startPoint x: 861, startPoint y: 441, endPoint x: 939, endPoint y: 476, distance: 85.5
click at [925, 466] on div "Better collaboration speeds up the final cut with precise, time-stamped feedbac…" at bounding box center [990, 494] width 401 height 130
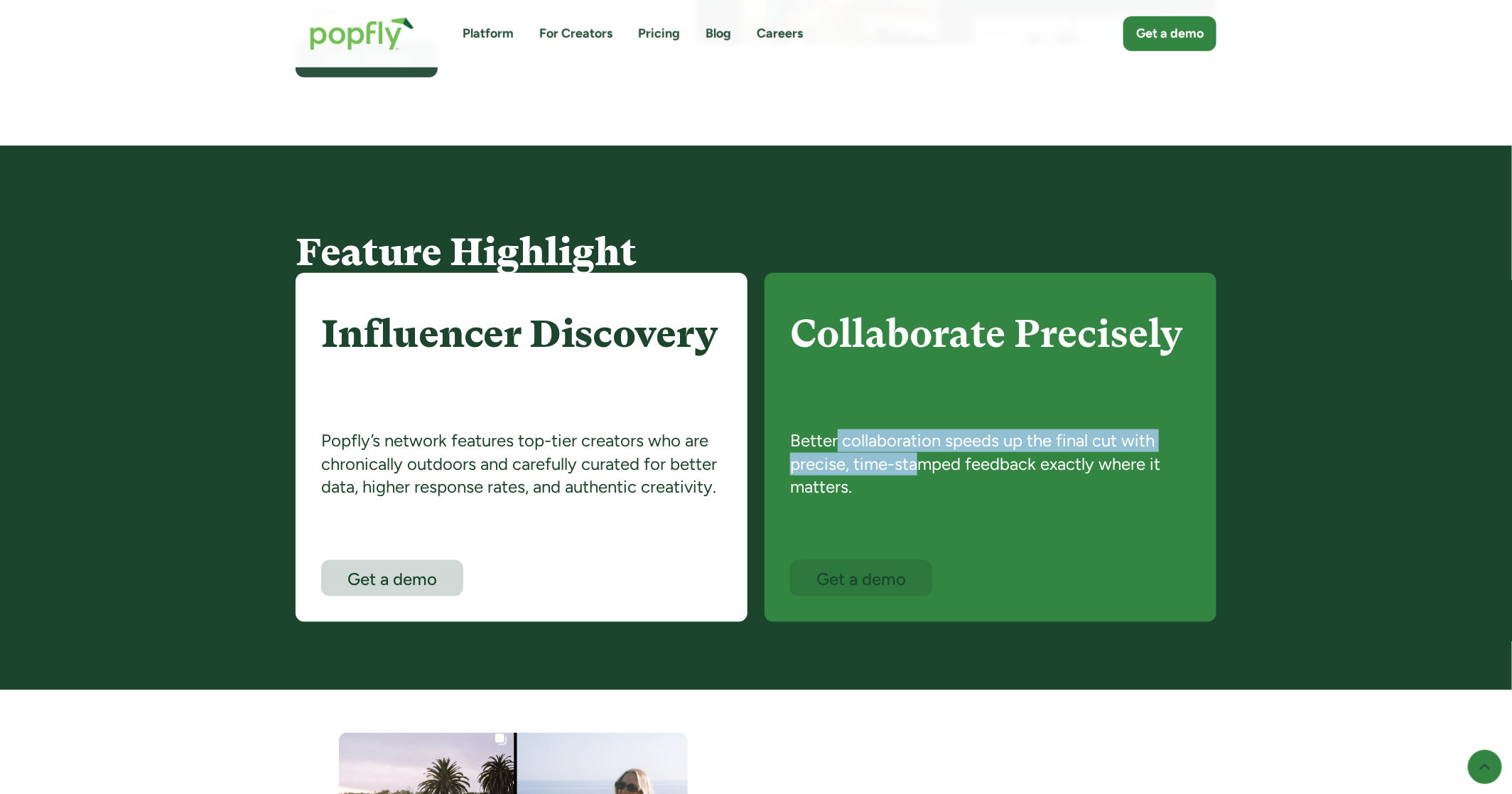
click at [939, 476] on div "Better collaboration speeds up the final cut with precise, time-stamped feedbac…" at bounding box center [990, 494] width 401 height 130
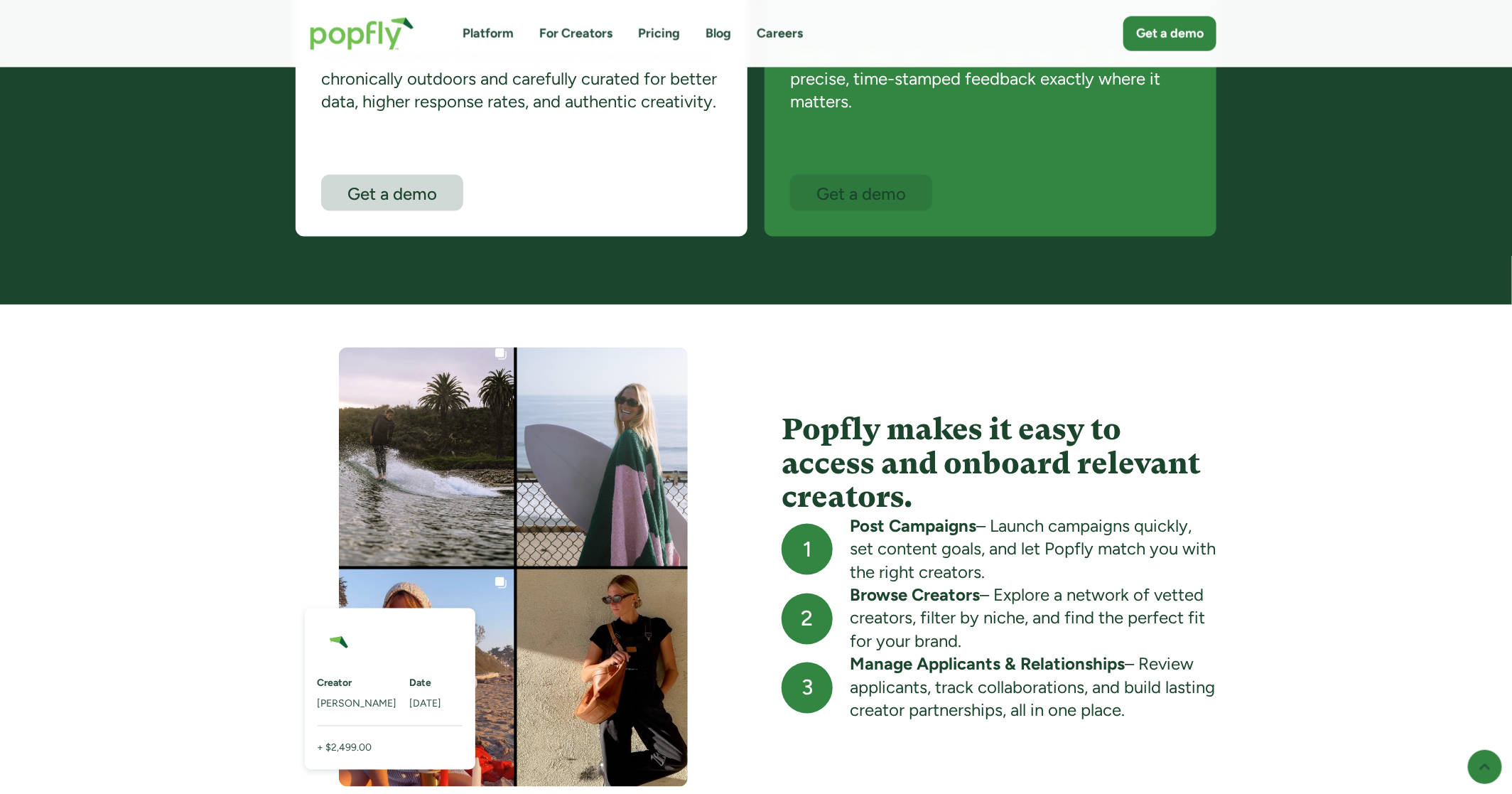
scroll to position [1030, 0]
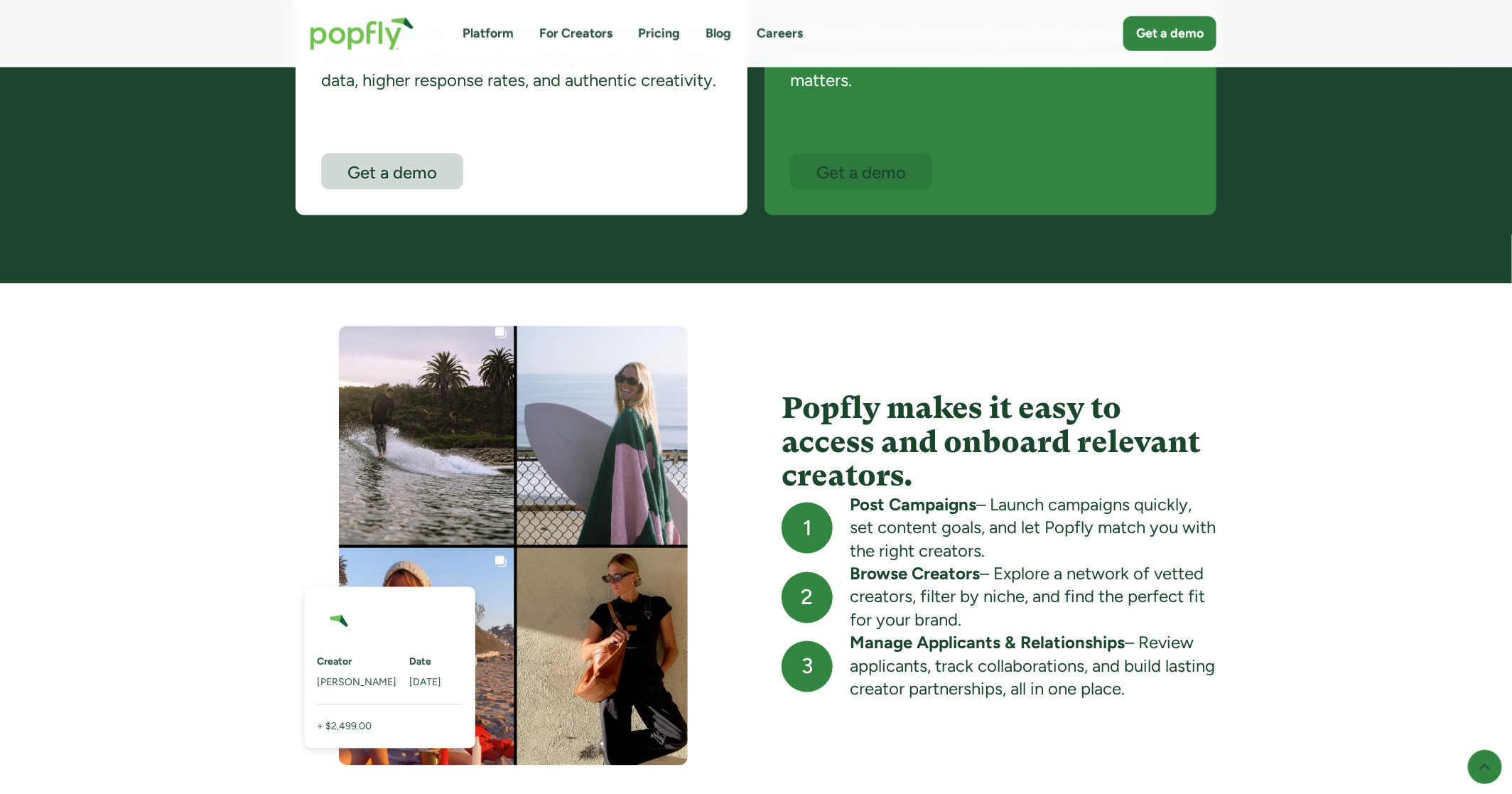
drag, startPoint x: 849, startPoint y: 416, endPoint x: 968, endPoint y: 476, distance: 133.3
click at [968, 476] on h4 "Popfly makes it easy to access and onboard relevant creators." at bounding box center [998, 443] width 435 height 103
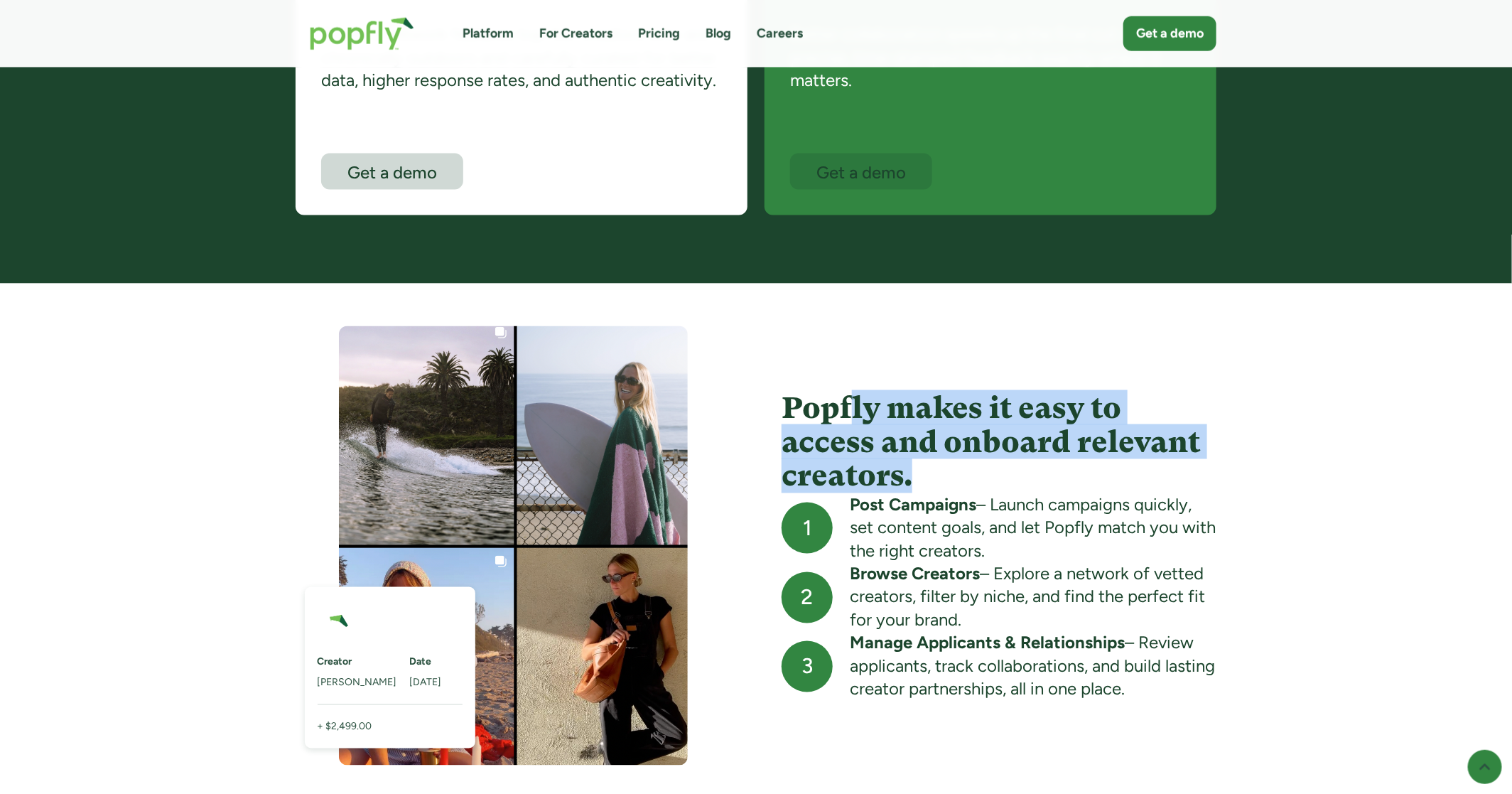
click at [968, 476] on h4 "Popfly makes it easy to access and onboard relevant creators." at bounding box center [998, 443] width 435 height 103
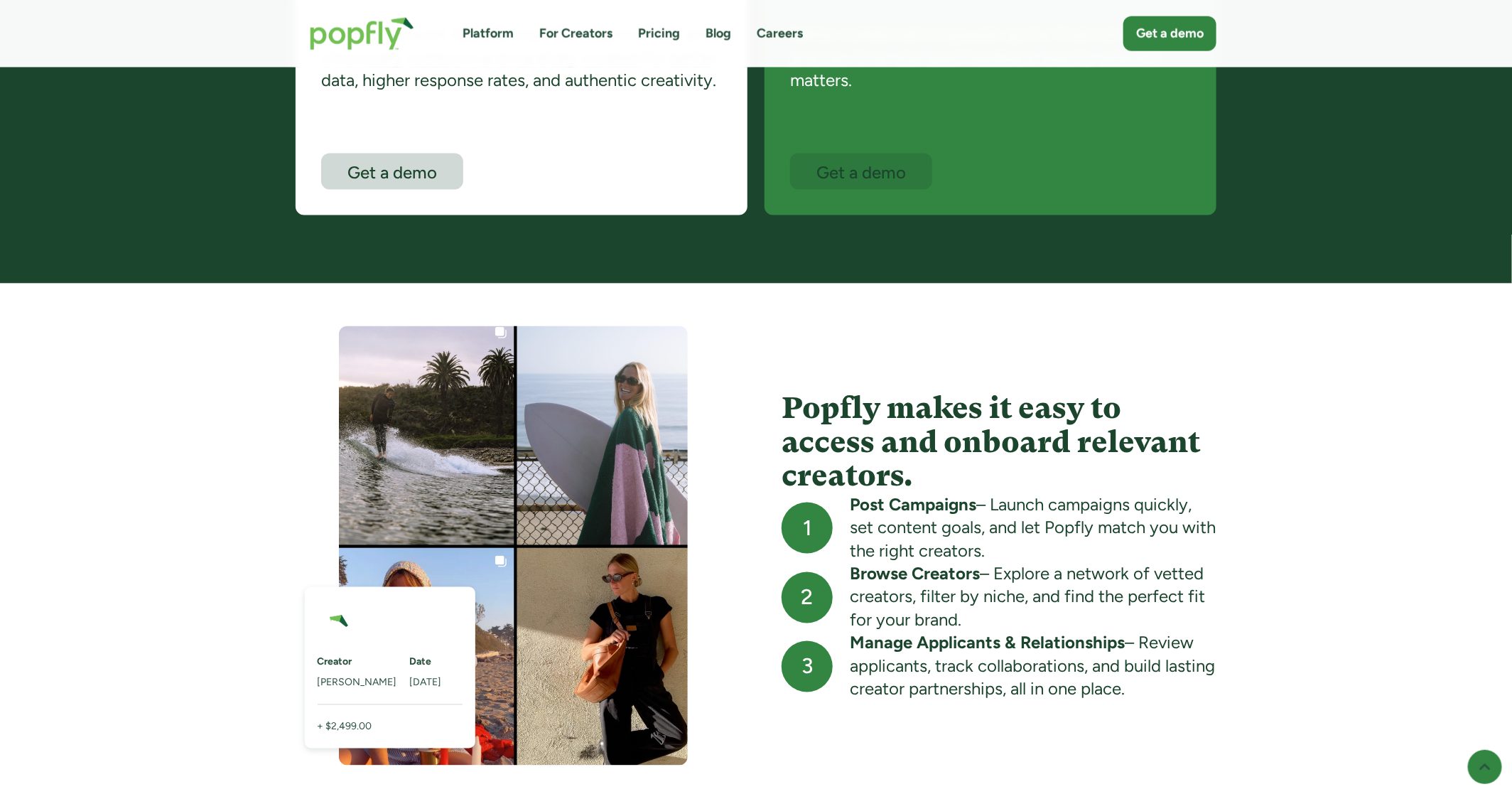
scroll to position [1140, 0]
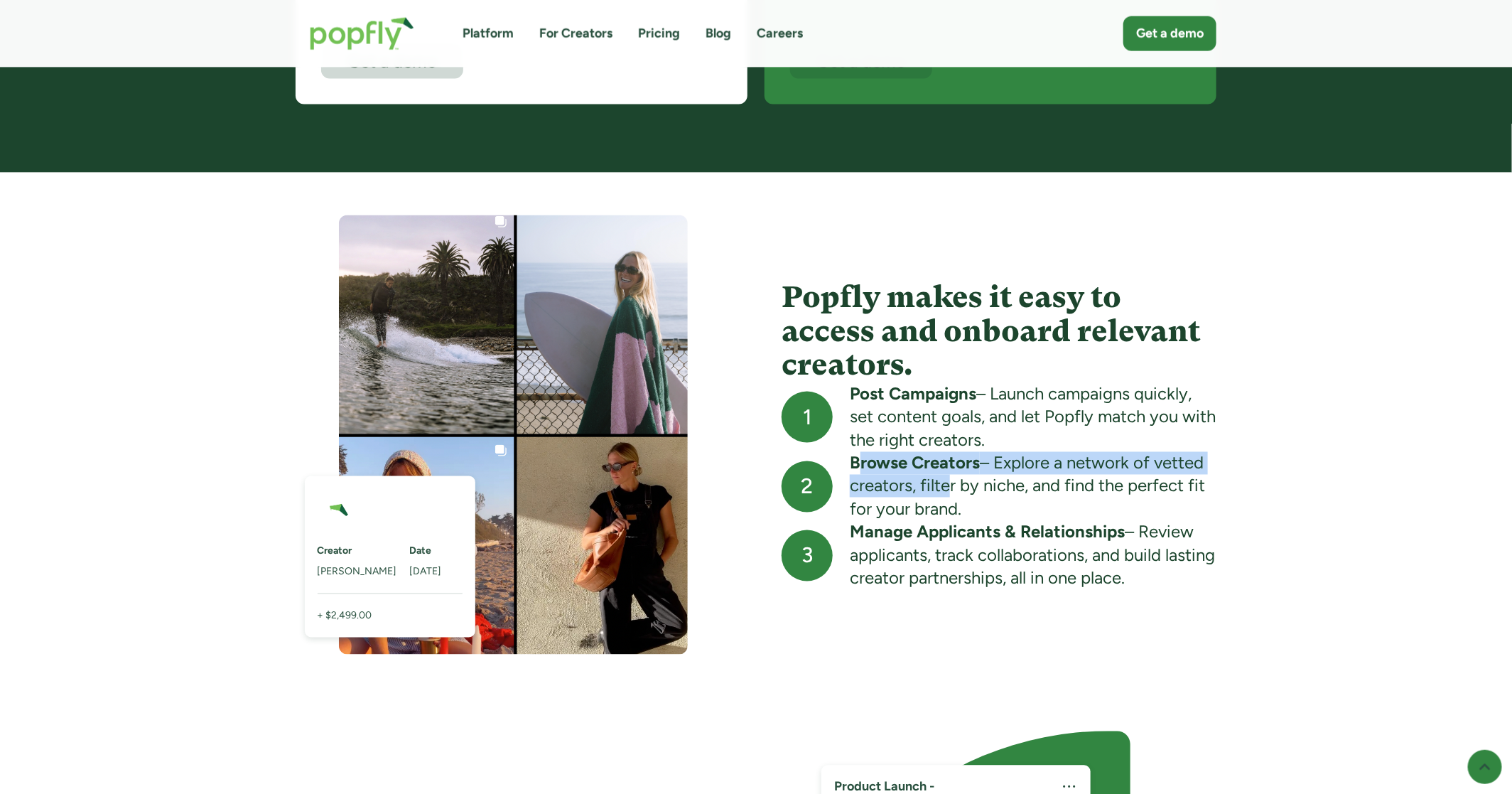
drag, startPoint x: 863, startPoint y: 466, endPoint x: 1002, endPoint y: 507, distance: 144.9
click at [1002, 507] on div "Browse Creators – Explore a network of vetted creators, filter by niche, and fi…" at bounding box center [1033, 486] width 366 height 69
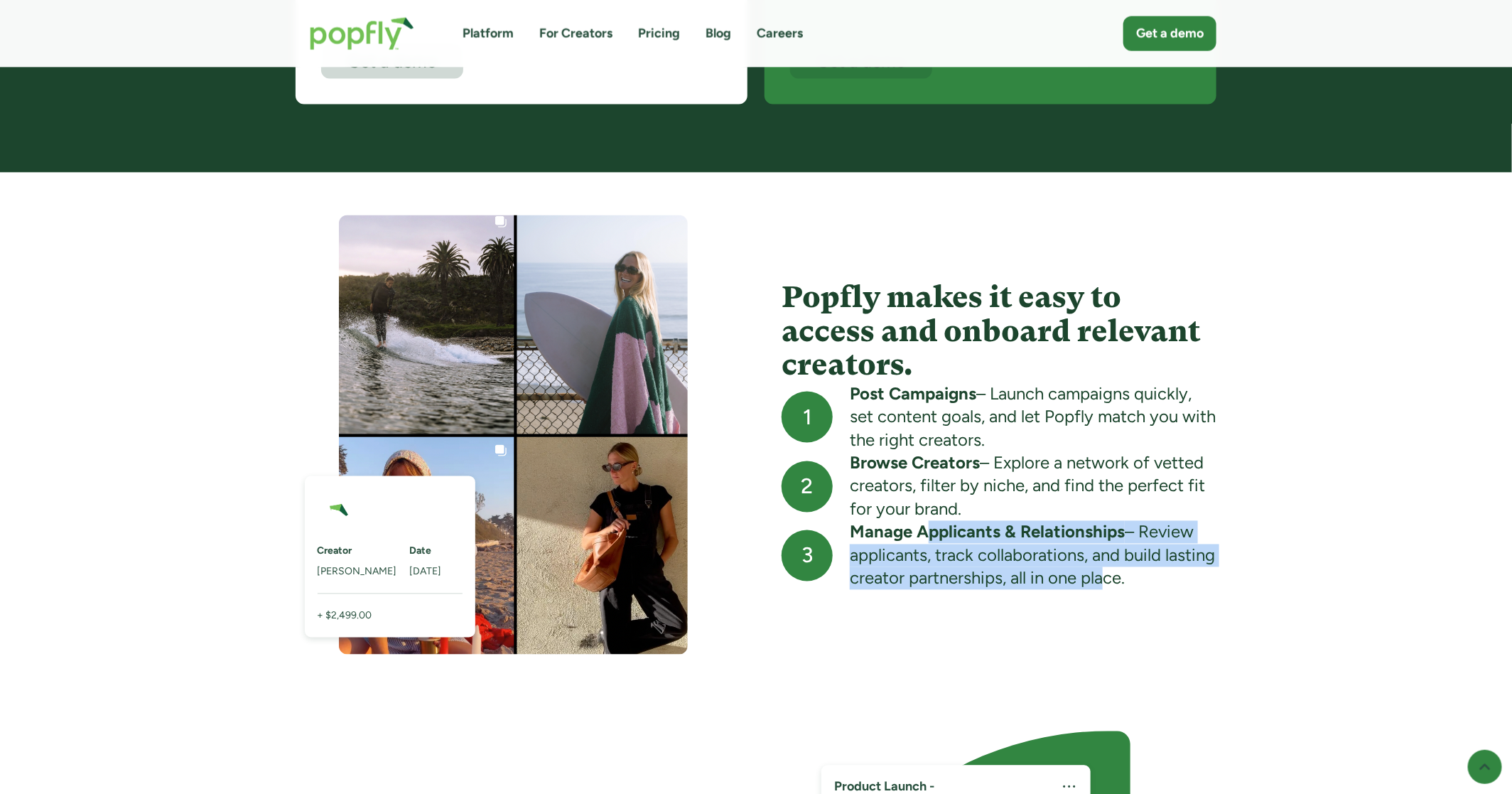
drag, startPoint x: 932, startPoint y: 543, endPoint x: 1156, endPoint y: 590, distance: 228.9
click at [1155, 590] on div "Creator Janayl B. Date 08/06/25 + $2,499.00 Popfly makes it easy to access and …" at bounding box center [755, 434] width 920 height 439
click at [1156, 590] on div "Creator Janayl B. Date 08/06/25 + $2,499.00 Popfly makes it easy to access and …" at bounding box center [755, 434] width 920 height 439
drag, startPoint x: 1042, startPoint y: 543, endPoint x: 1189, endPoint y: 591, distance: 154.6
click at [1189, 591] on div "Creator Janayl B. Date 08/06/25 + $2,499.00 Popfly makes it easy to access and …" at bounding box center [755, 434] width 920 height 439
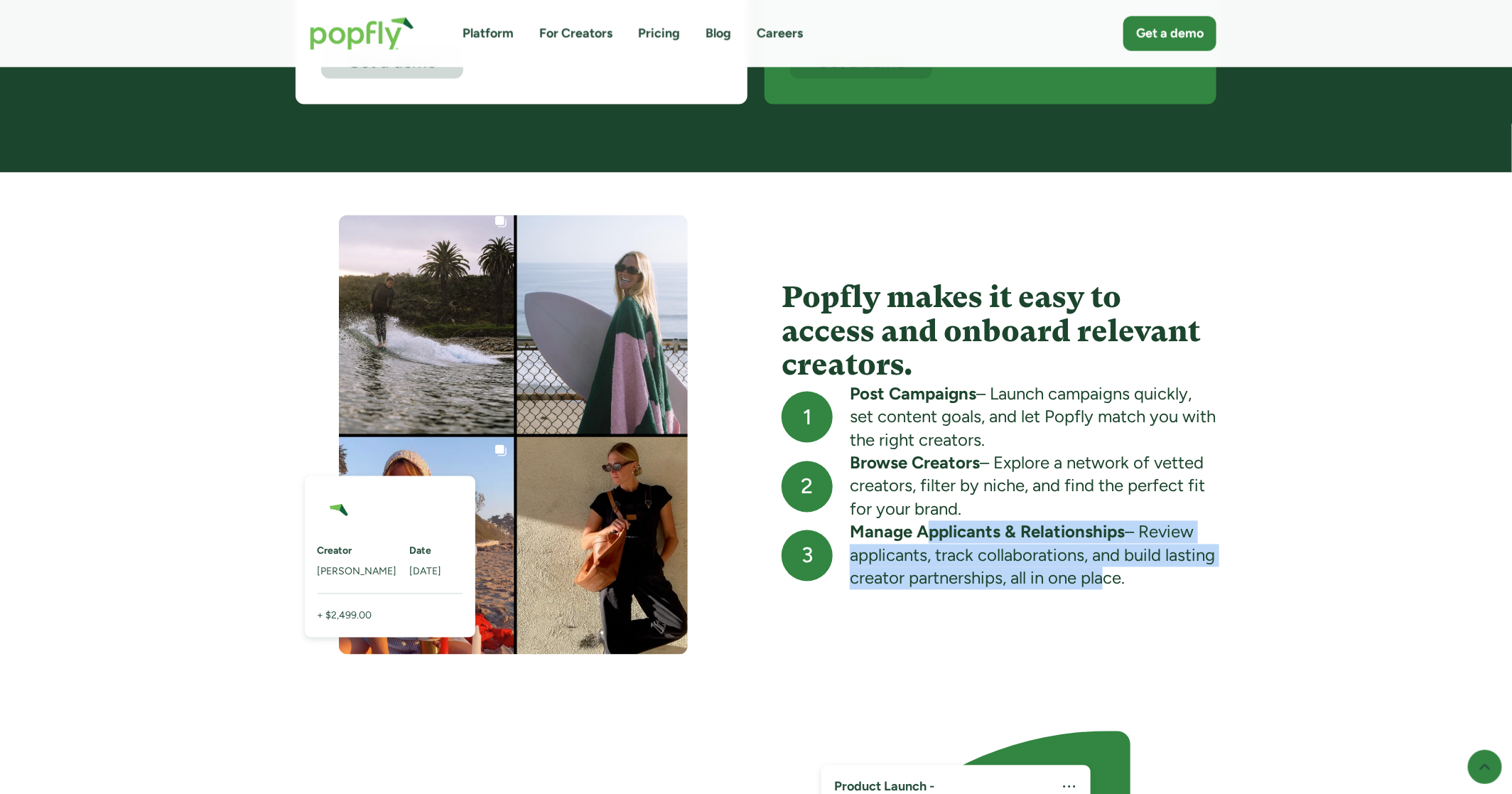
click at [1189, 591] on div "Creator Janayl B. Date 08/06/25 + $2,499.00 Popfly makes it easy to access and …" at bounding box center [755, 434] width 920 height 439
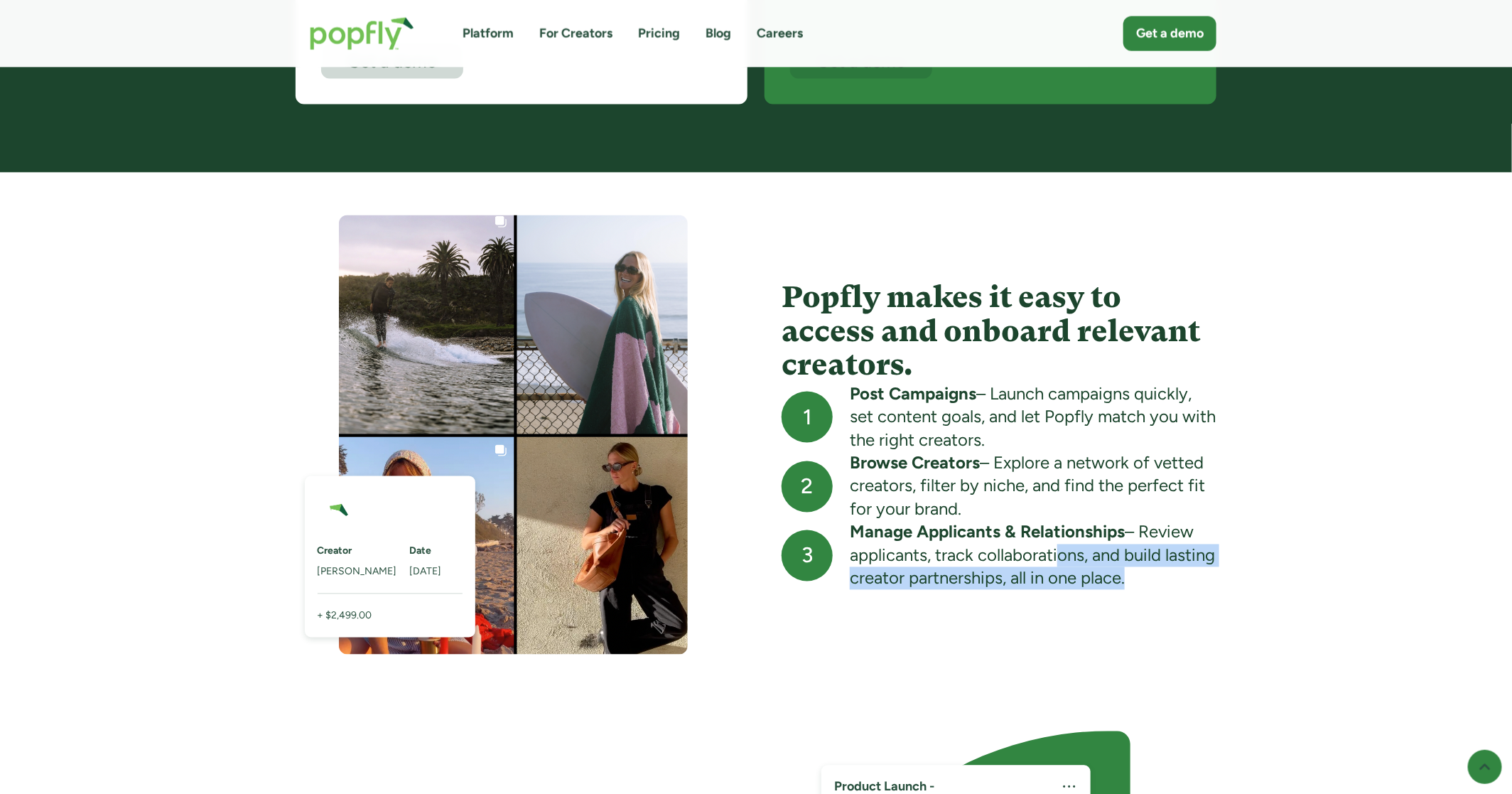
drag, startPoint x: 1055, startPoint y: 548, endPoint x: 1196, endPoint y: 583, distance: 145.3
click at [1196, 583] on div "Manage Applicants & Relationships – Review applicants, track collaborations, an…" at bounding box center [1033, 554] width 366 height 69
drag, startPoint x: 1083, startPoint y: 544, endPoint x: 1208, endPoint y: 587, distance: 132.2
click at [1208, 587] on div "Manage Applicants & Relationships – Review applicants, track collaborations, an…" at bounding box center [1033, 554] width 366 height 69
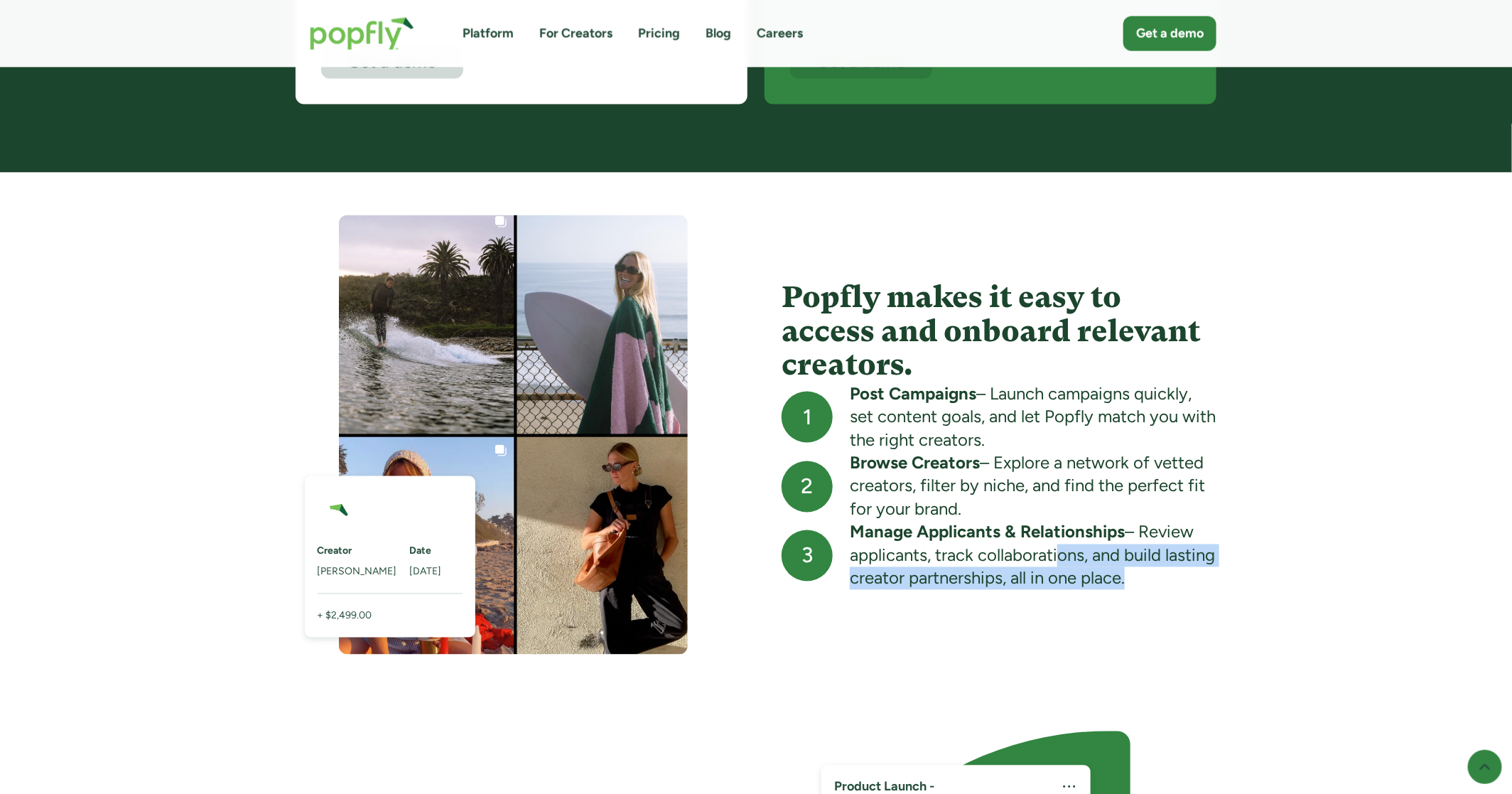
click at [1208, 587] on div "Manage Applicants & Relationships – Review applicants, track collaborations, an…" at bounding box center [1033, 554] width 366 height 69
drag, startPoint x: 1190, startPoint y: 586, endPoint x: 1143, endPoint y: 526, distance: 76.2
click at [1143, 526] on div "Manage Applicants & Relationships – Review applicants, track collaborations, an…" at bounding box center [1033, 554] width 366 height 69
copy div "Review applicants, track collaborations, and build lasting creator partnerships…"
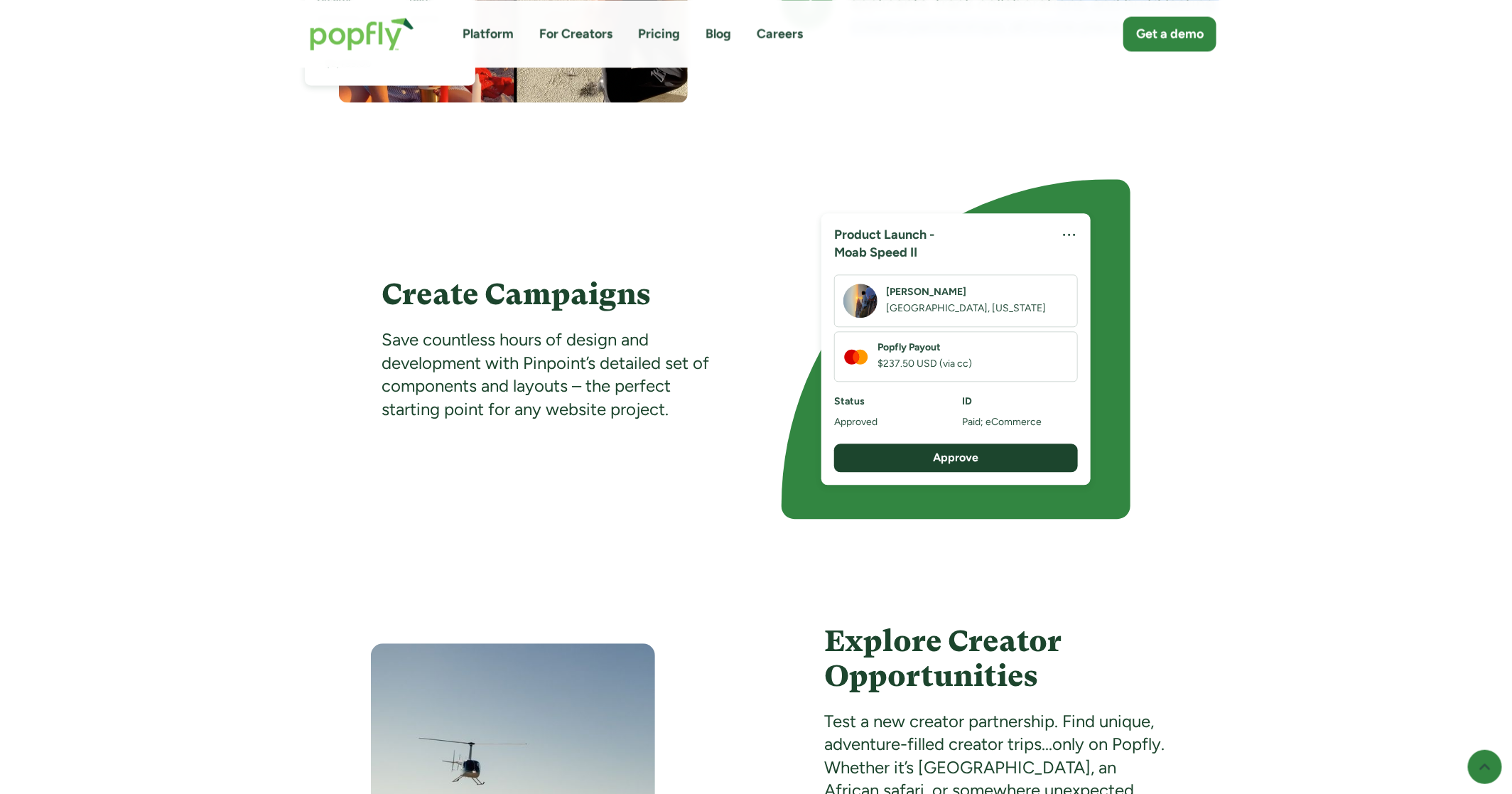
scroll to position [1697, 0]
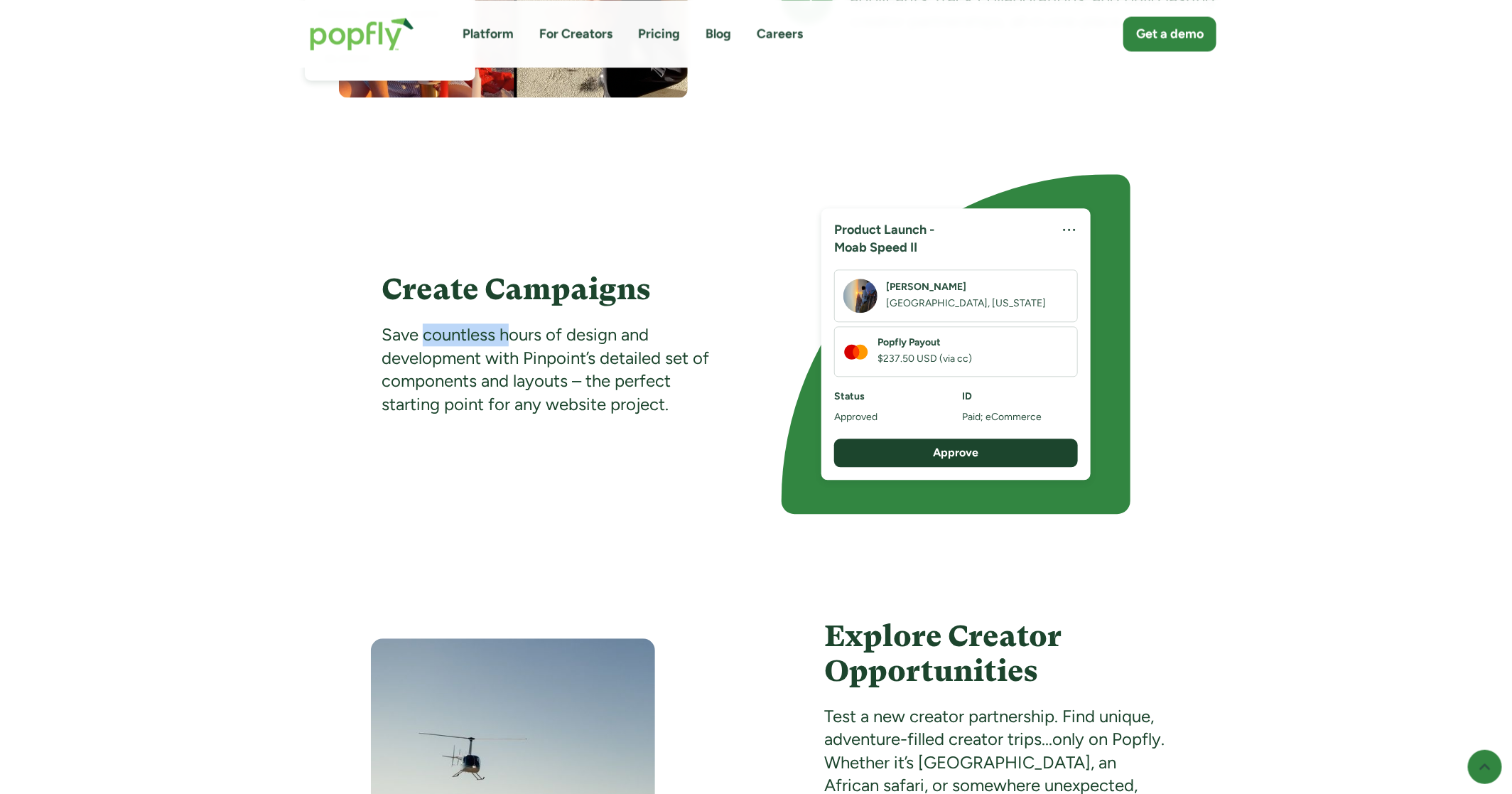
drag, startPoint x: 422, startPoint y: 342, endPoint x: 605, endPoint y: 392, distance: 189.7
click at [605, 392] on div "Save countless hours of design and development with Pinpoint’s detailed set of …" at bounding box center [555, 369] width 349 height 93
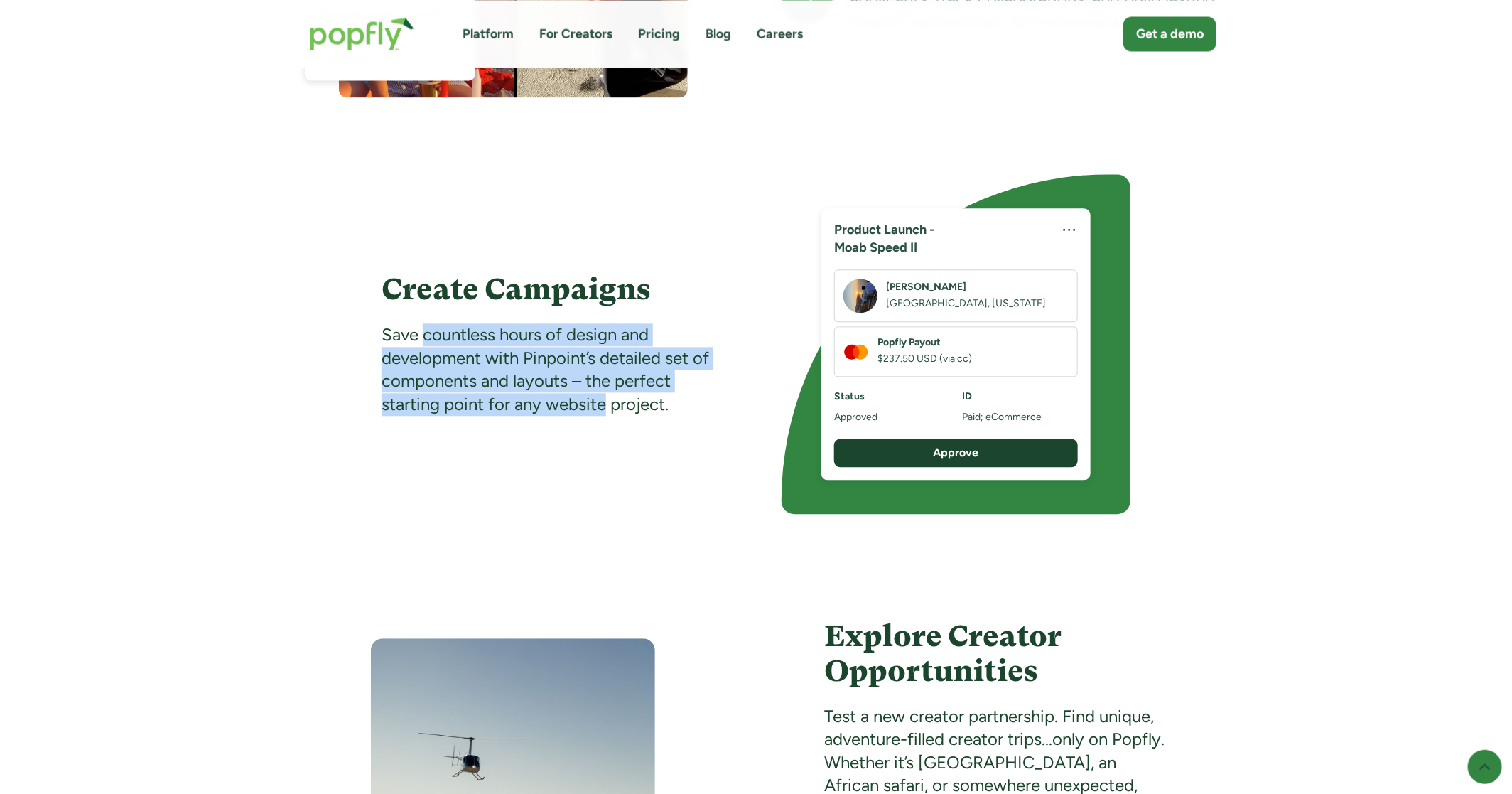
click at [605, 392] on div "Save countless hours of design and development with Pinpoint’s detailed set of …" at bounding box center [555, 369] width 349 height 93
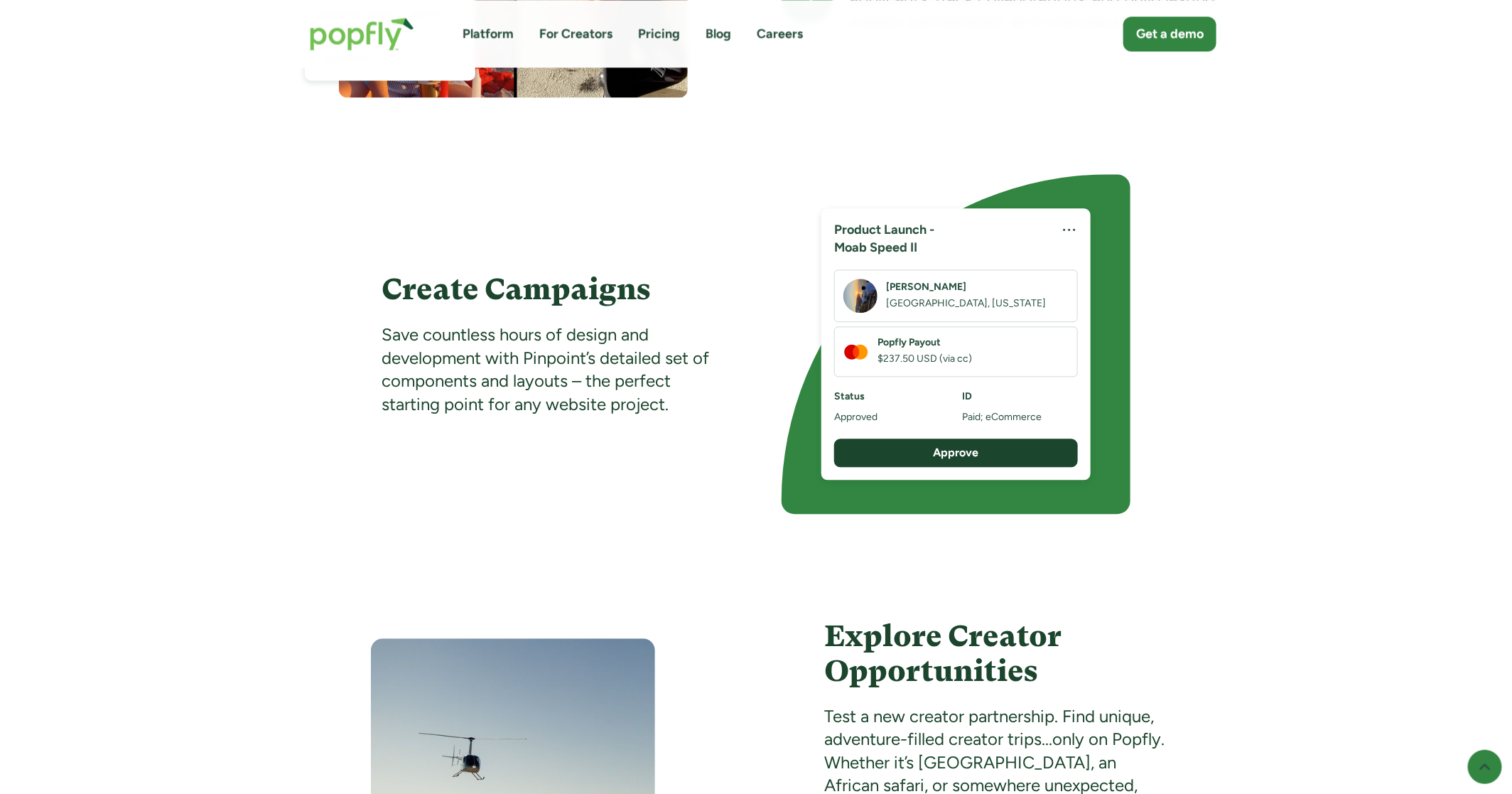
click at [502, 361] on div "Save countless hours of design and development with Pinpoint’s detailed set of …" at bounding box center [555, 369] width 349 height 93
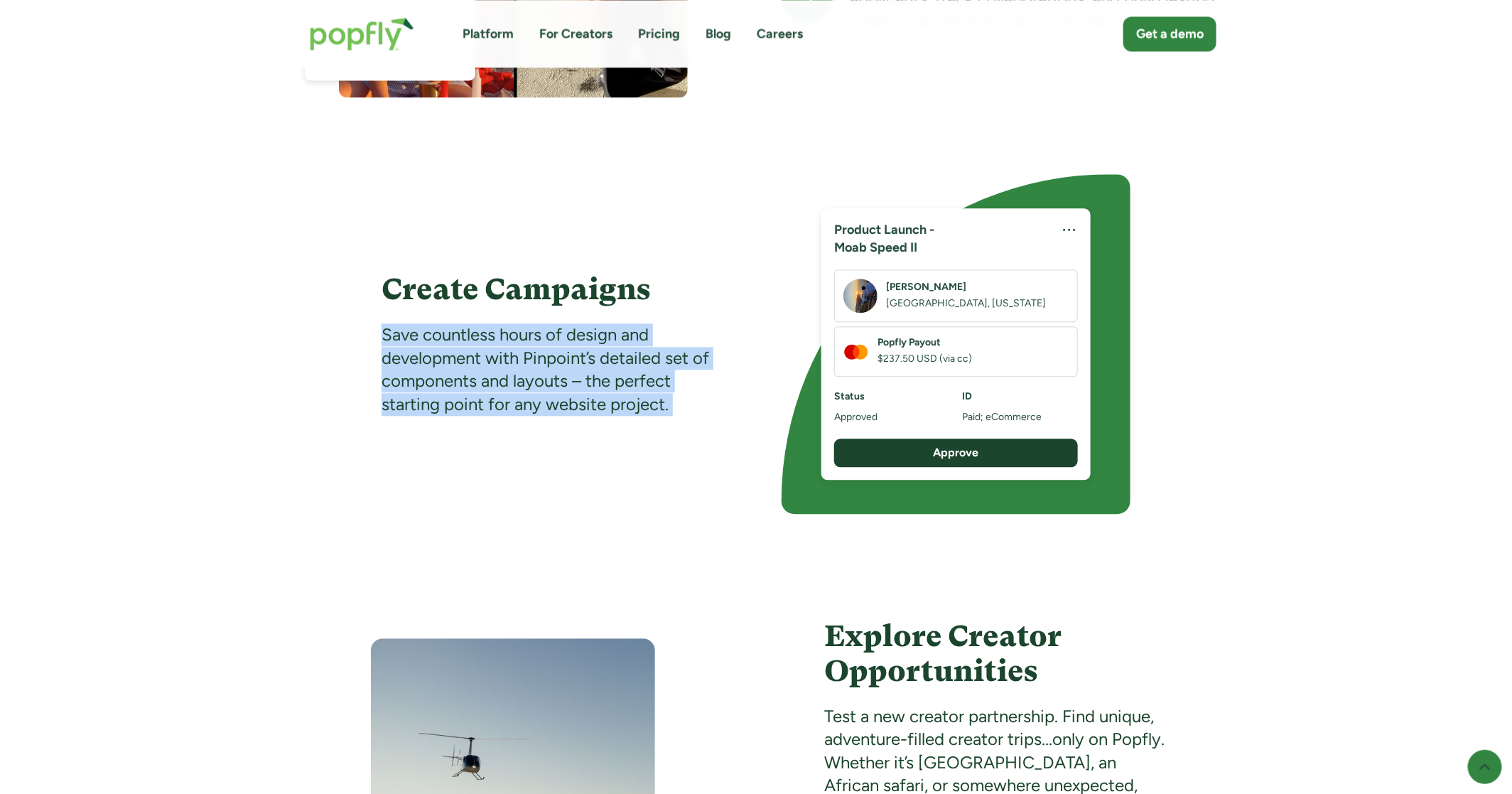
click at [502, 361] on div "Save countless hours of design and development with Pinpoint’s detailed set of …" at bounding box center [555, 369] width 349 height 93
click at [589, 383] on div "Save countless hours of design and development with Pinpoint’s detailed set of …" at bounding box center [555, 369] width 349 height 93
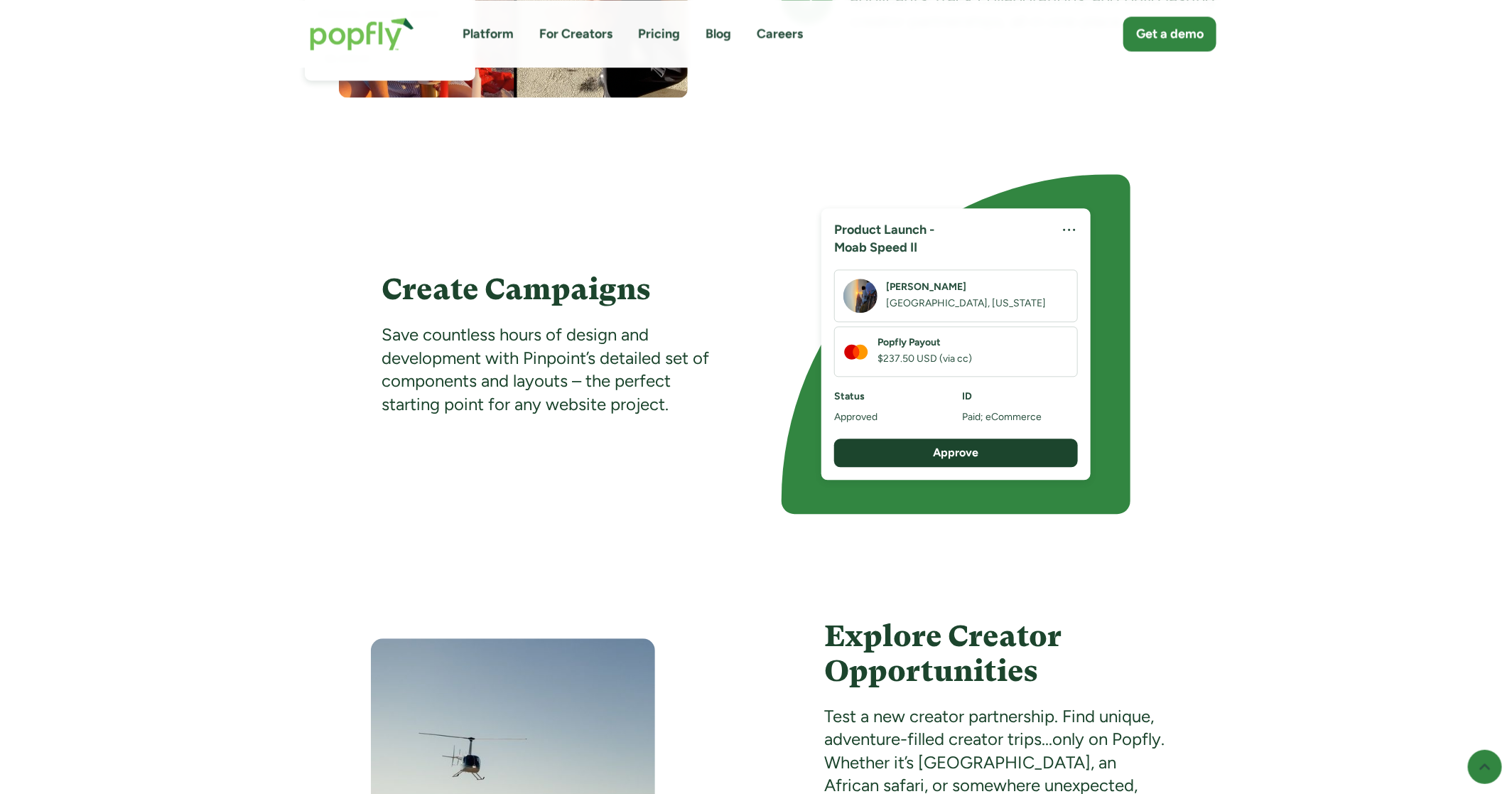
click at [589, 383] on div "Save countless hours of design and development with Pinpoint’s detailed set of …" at bounding box center [555, 369] width 349 height 93
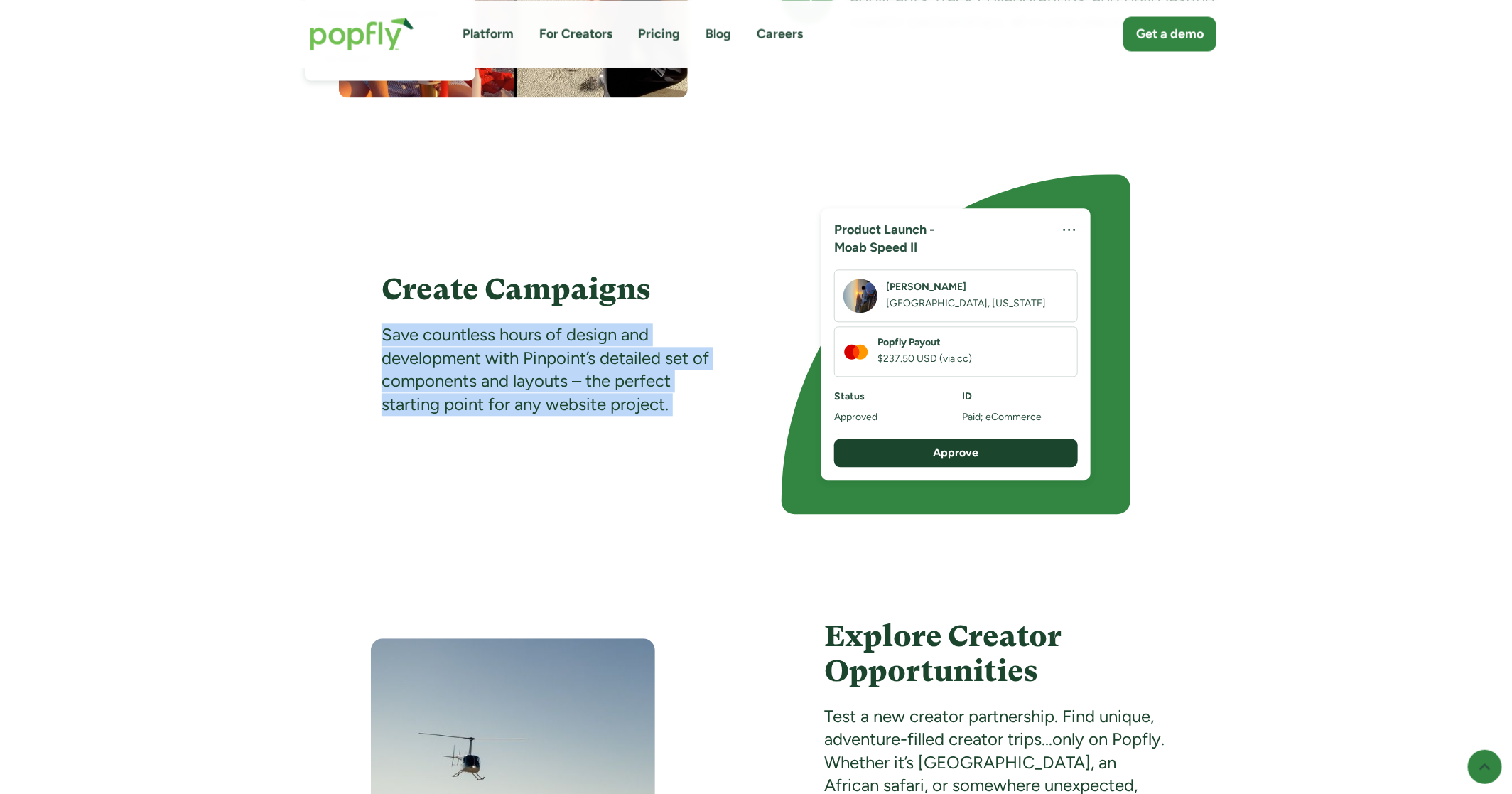
click at [589, 383] on div "Save countless hours of design and development with Pinpoint’s detailed set of …" at bounding box center [555, 369] width 349 height 93
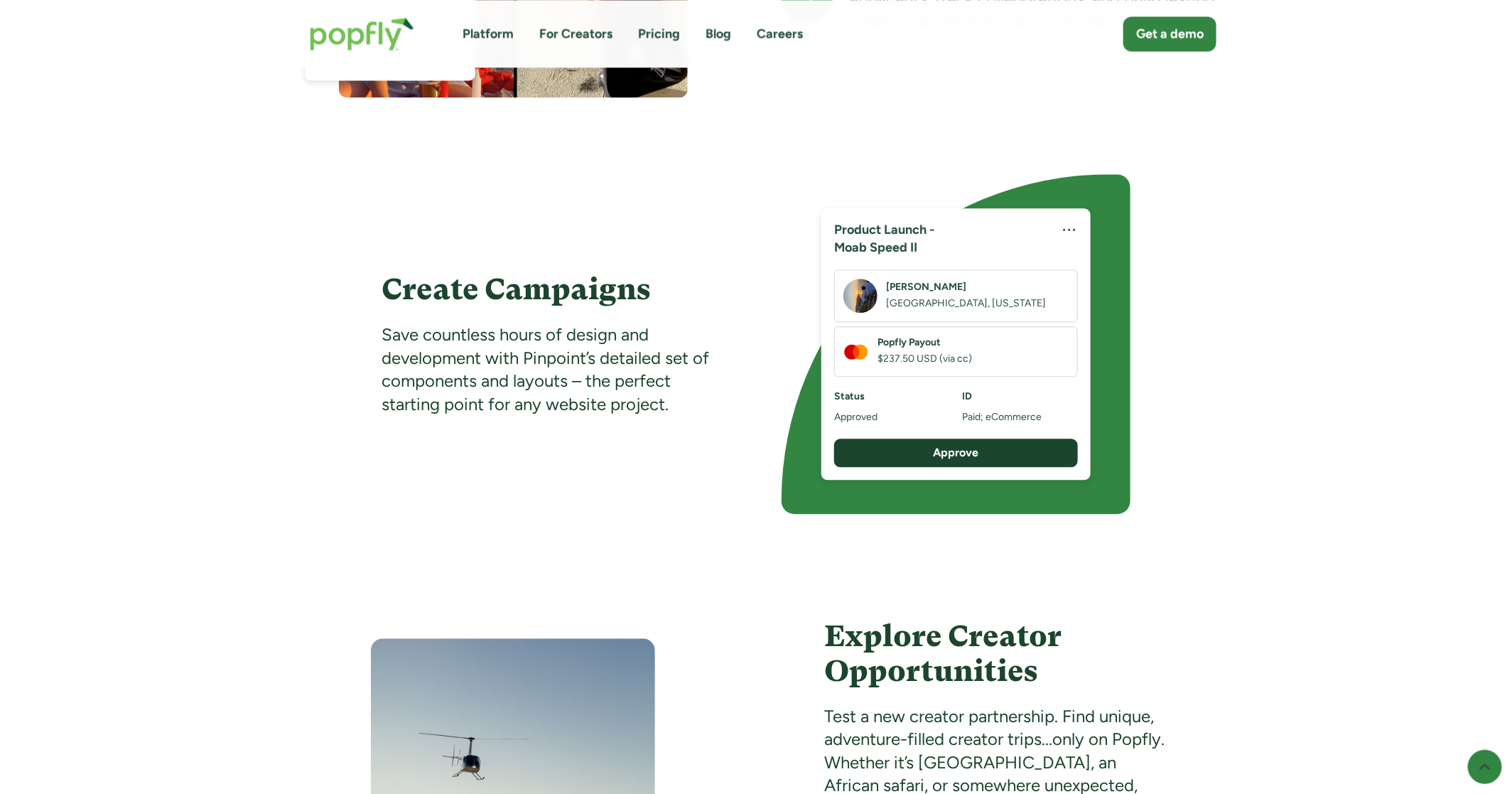
click at [589, 383] on div "Save countless hours of design and development with Pinpoint’s detailed set of …" at bounding box center [555, 369] width 349 height 93
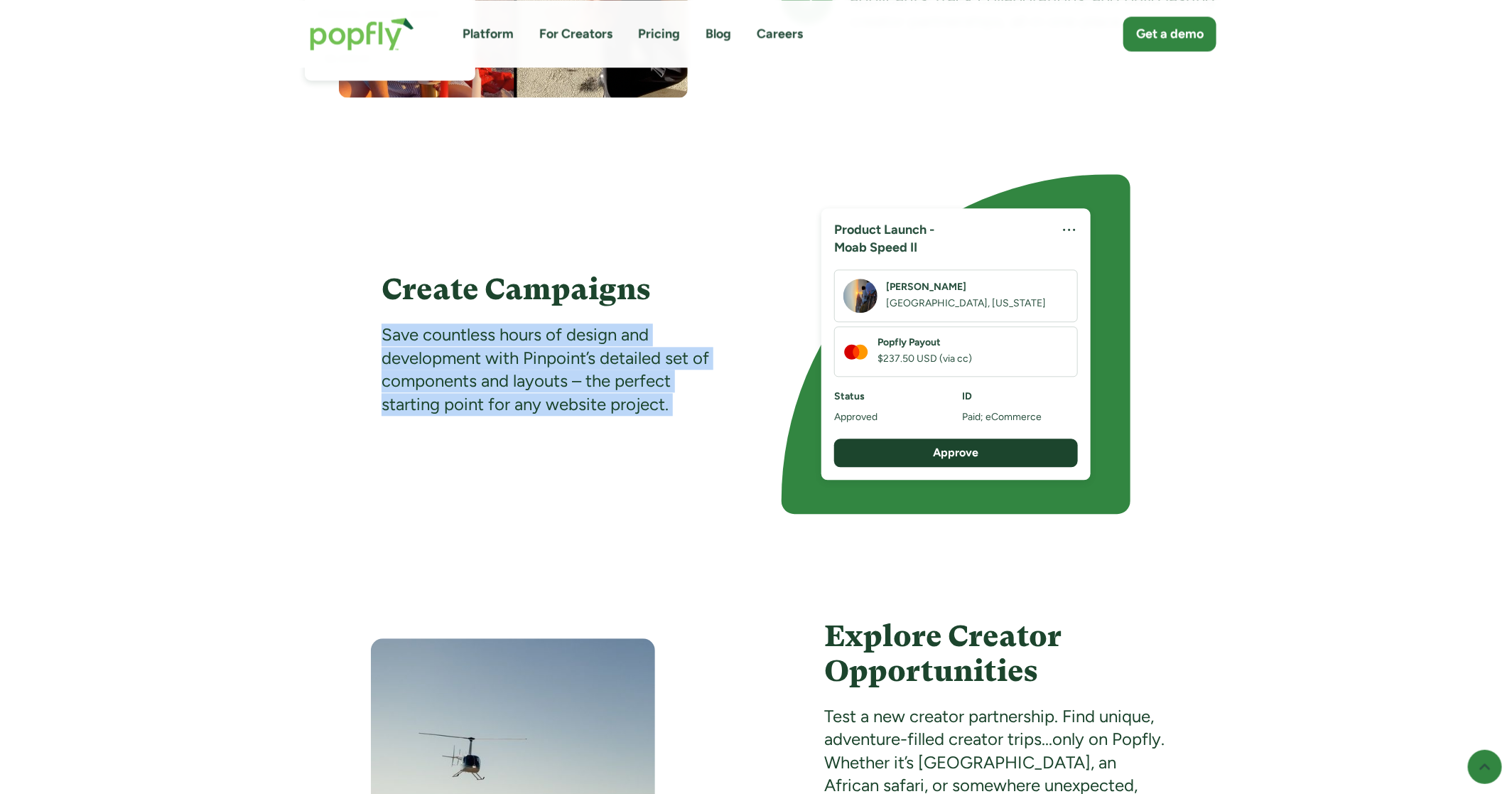
click at [589, 383] on div "Save countless hours of design and development with Pinpoint’s detailed set of …" at bounding box center [555, 369] width 349 height 93
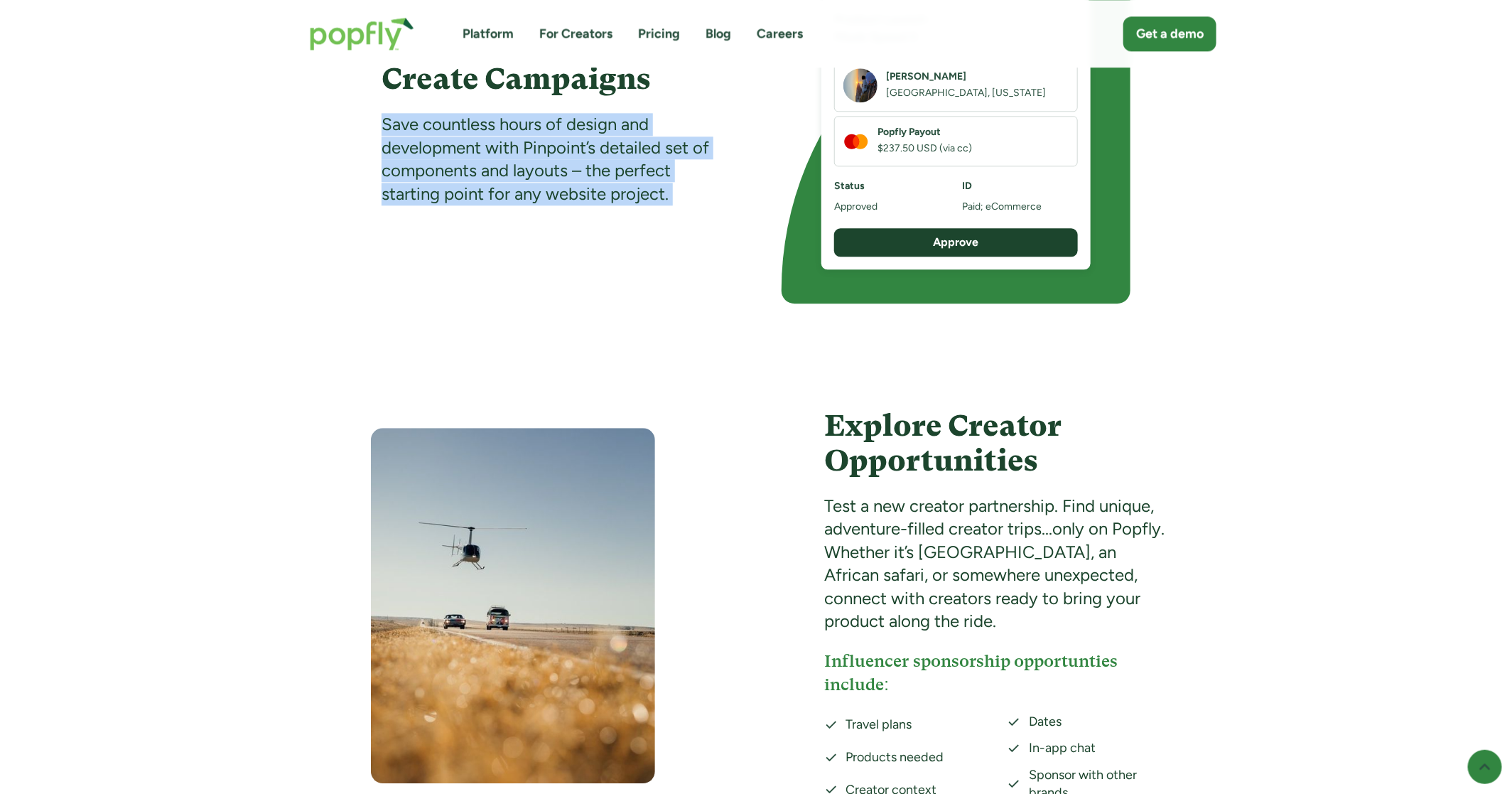
scroll to position [2093, 0]
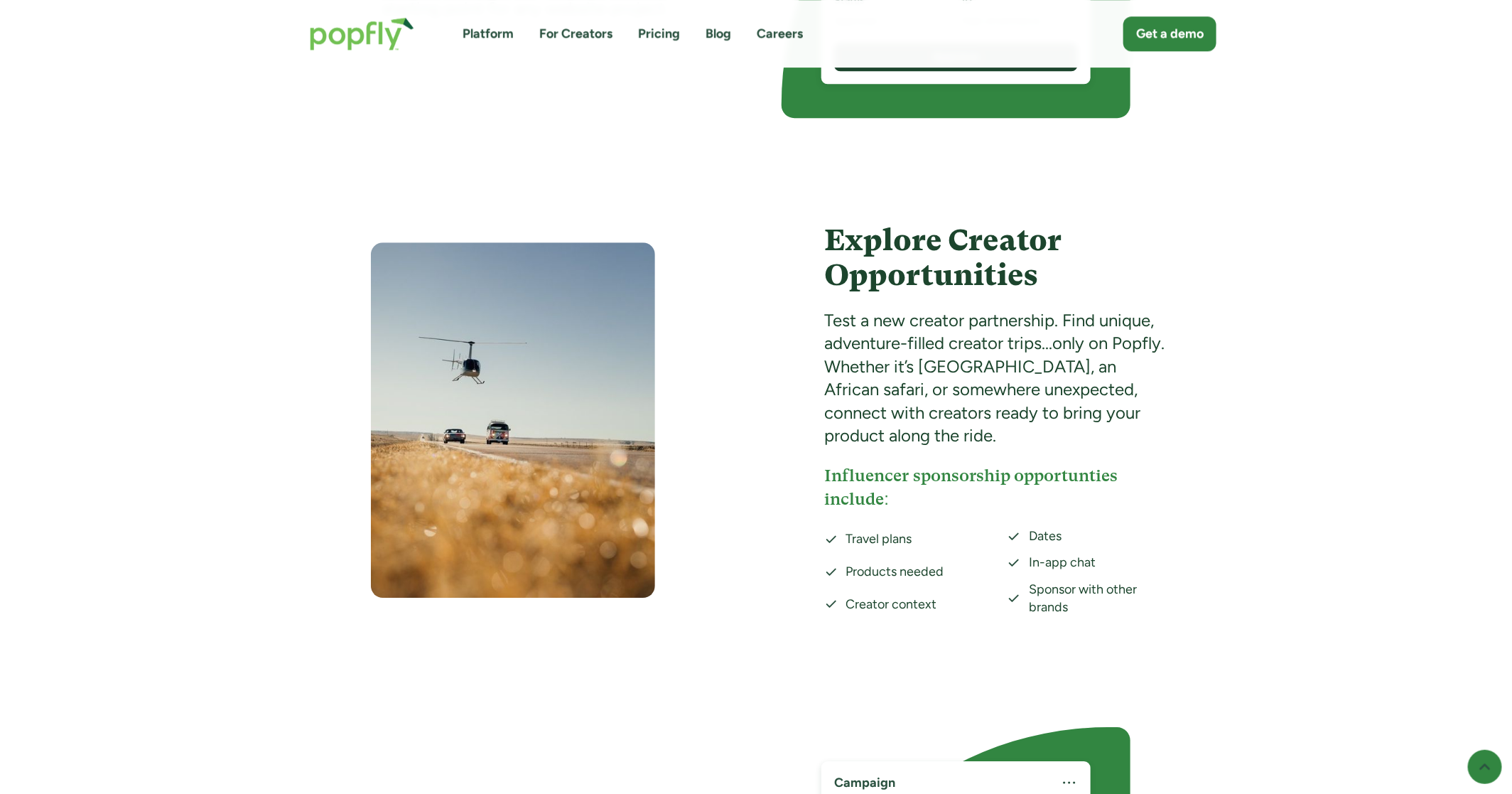
click at [850, 378] on div "Test a new creator partnership. Find unique, adventure-filled creator trips...o…" at bounding box center [999, 378] width 349 height 138
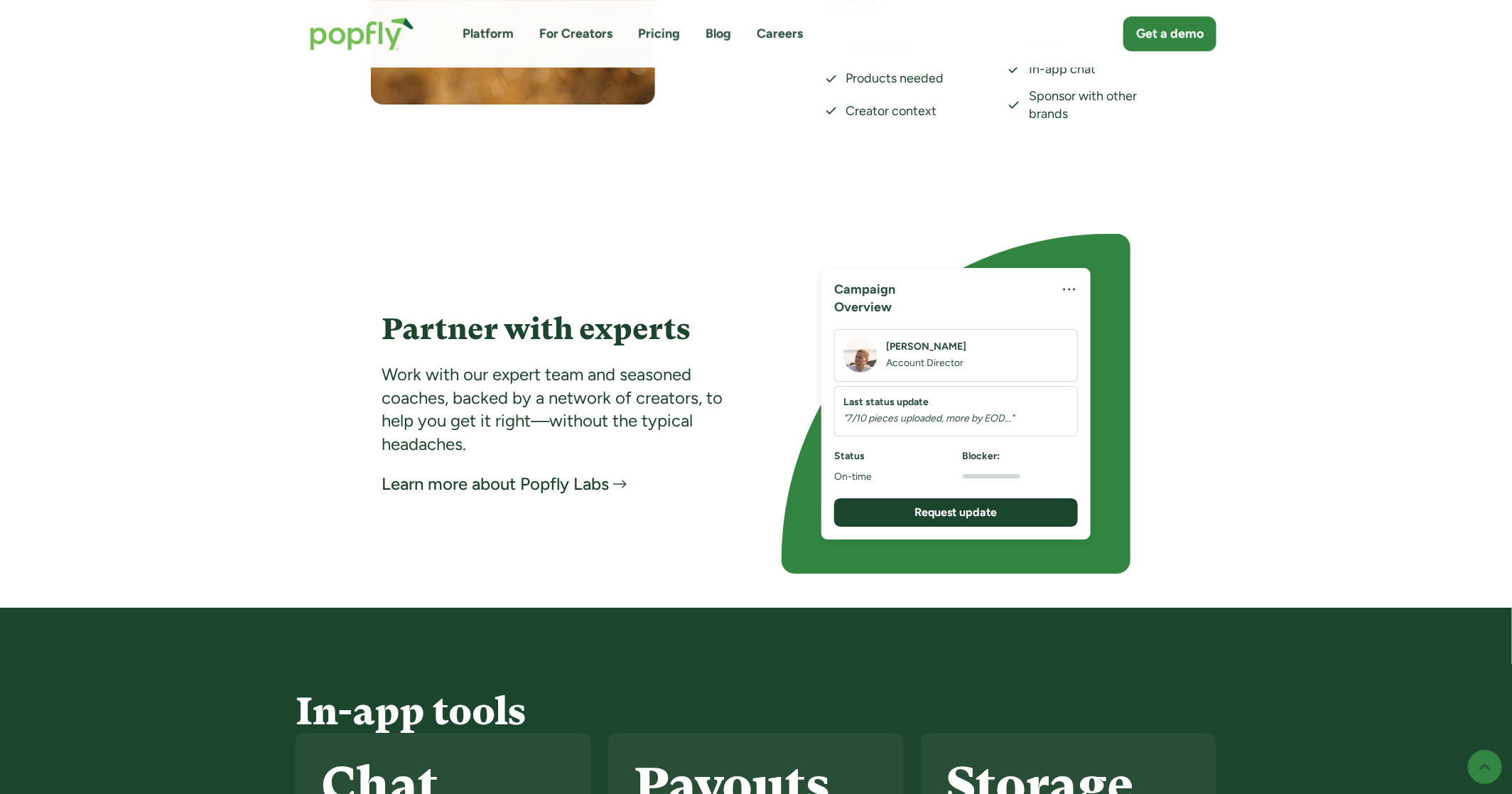
scroll to position [2597, 0]
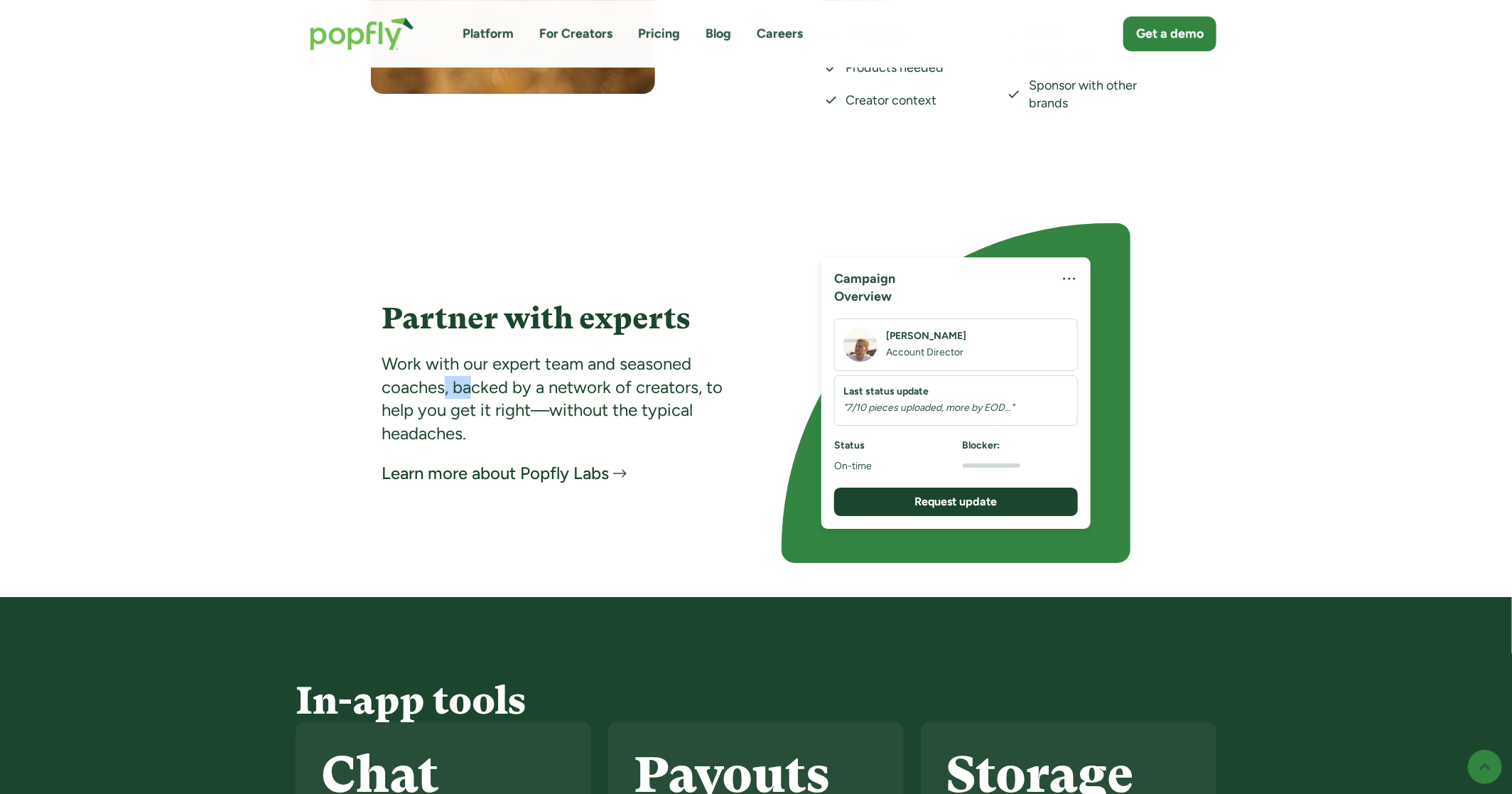
drag, startPoint x: 472, startPoint y: 376, endPoint x: 600, endPoint y: 390, distance: 128.8
click at [600, 390] on div "Work with our expert team and seasoned coaches, backed by a network of creators…" at bounding box center [555, 398] width 349 height 93
